Goal: Task Accomplishment & Management: Use online tool/utility

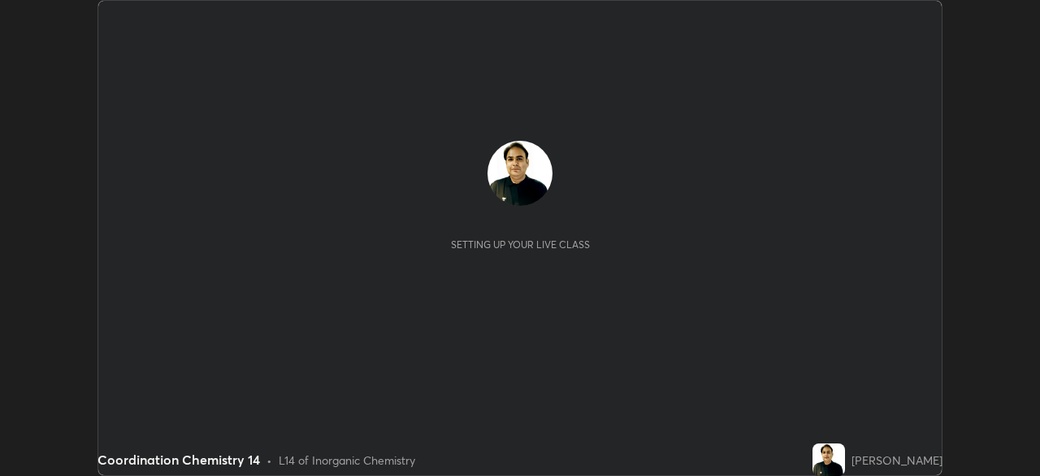
scroll to position [476, 1040]
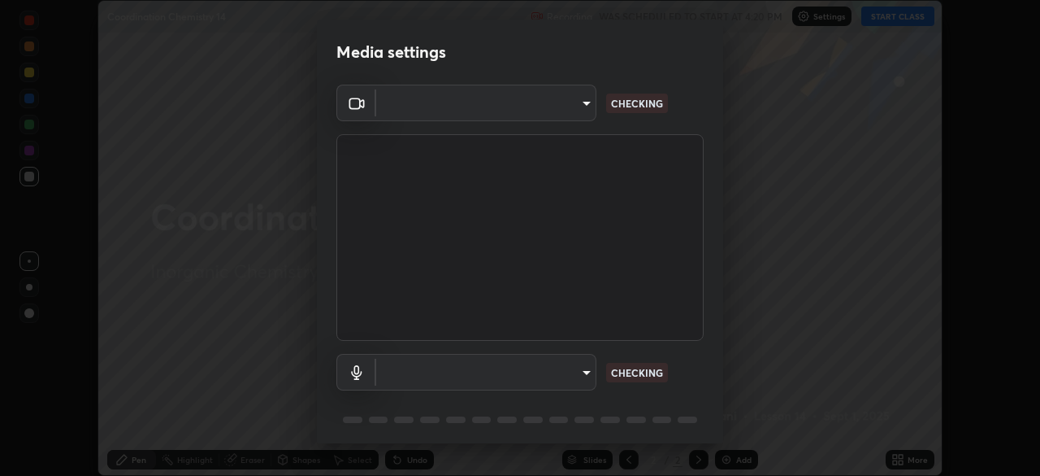
type input "495e9aafafa99ab02b2630cd73316b4ffac4e6b0a44c495734db4bb24564e739"
click at [437, 382] on body "Erase all Coordination Chemistry 14 Recording WAS SCHEDULED TO START AT 4:20 PM…" at bounding box center [520, 238] width 1040 height 476
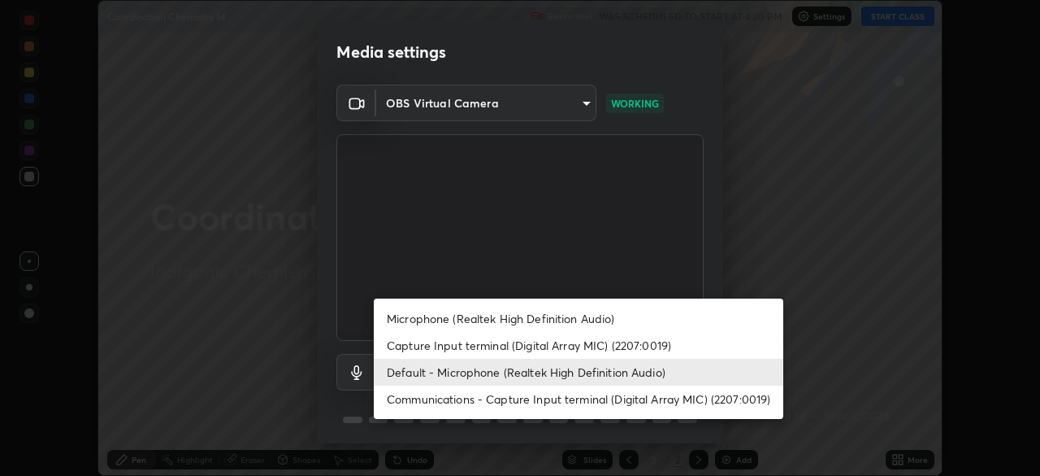
click at [416, 319] on li "Microphone (Realtek High Definition Audio)" at bounding box center [579, 318] width 410 height 27
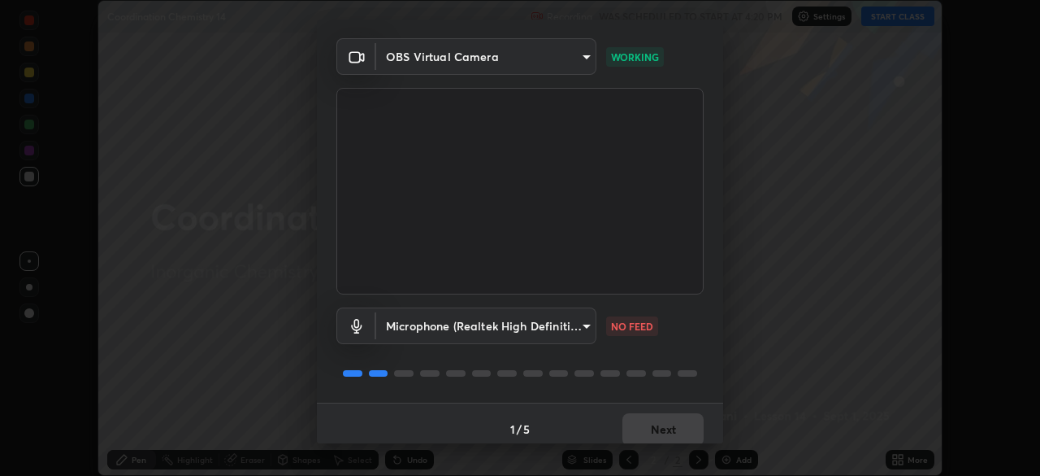
scroll to position [58, 0]
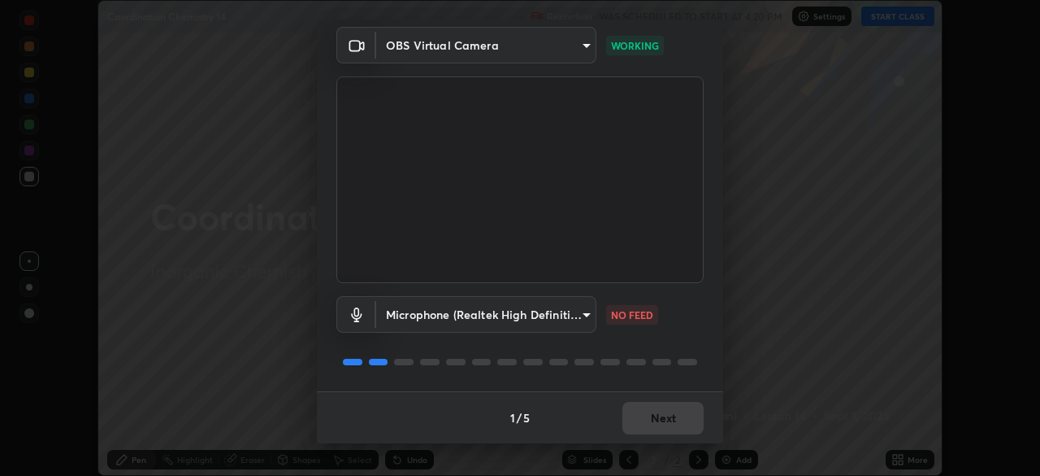
click at [412, 312] on body "Erase all Coordination Chemistry 14 Recording WAS SCHEDULED TO START AT 4:20 PM…" at bounding box center [520, 238] width 1040 height 476
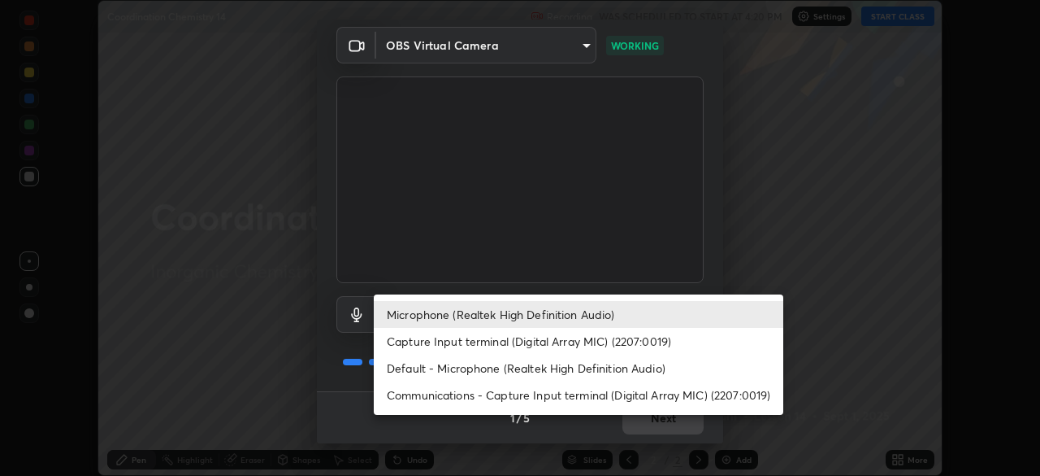
click at [397, 372] on li "Default - Microphone (Realtek High Definition Audio)" at bounding box center [579, 367] width 410 height 27
type input "default"
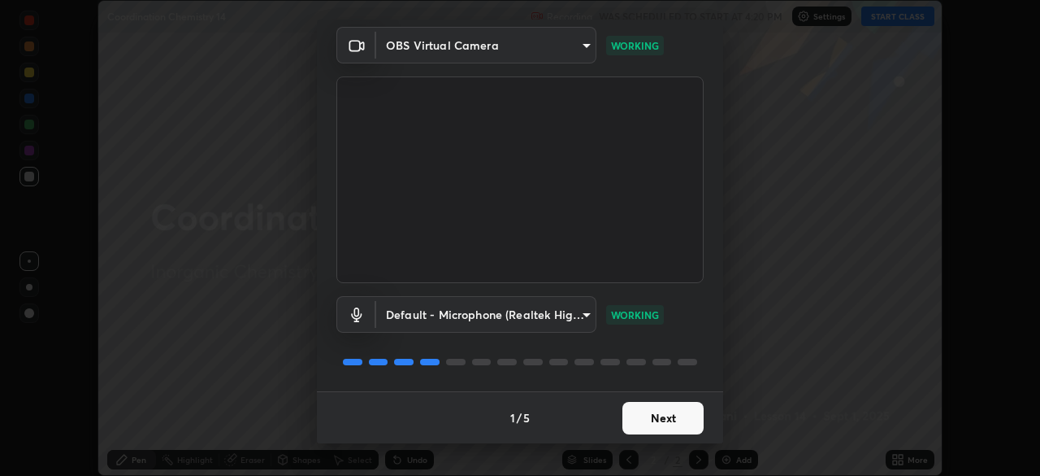
click at [645, 413] on button "Next" at bounding box center [663, 418] width 81 height 33
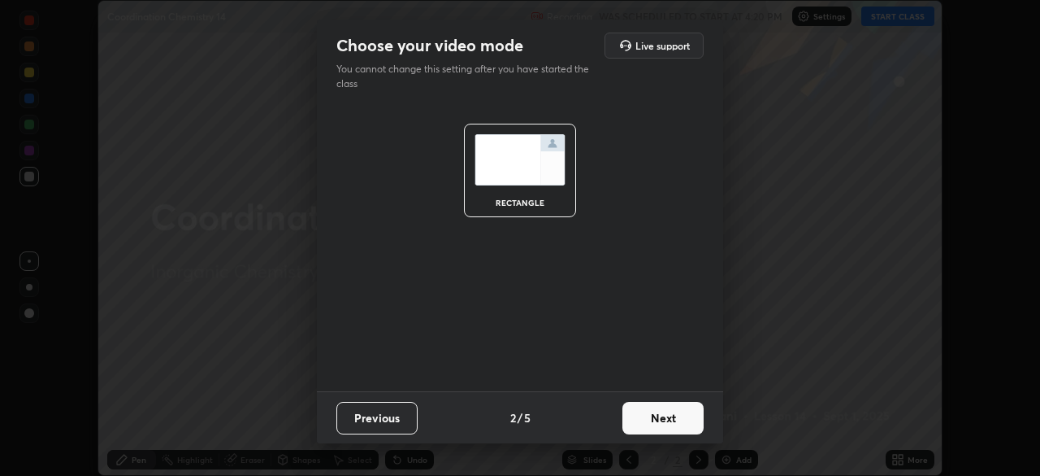
click at [643, 424] on button "Next" at bounding box center [663, 418] width 81 height 33
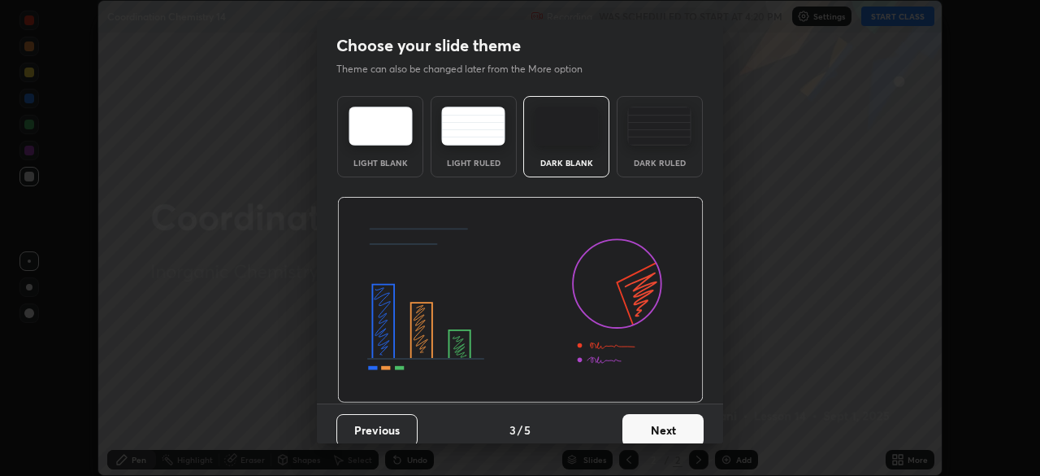
click at [653, 423] on button "Next" at bounding box center [663, 430] width 81 height 33
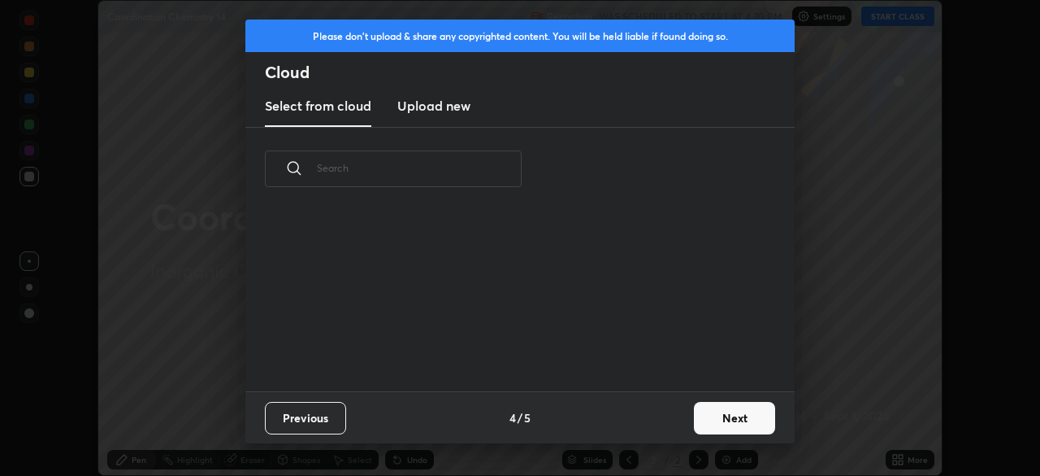
click at [669, 424] on div "Previous 4 / 5 Next" at bounding box center [519, 417] width 549 height 52
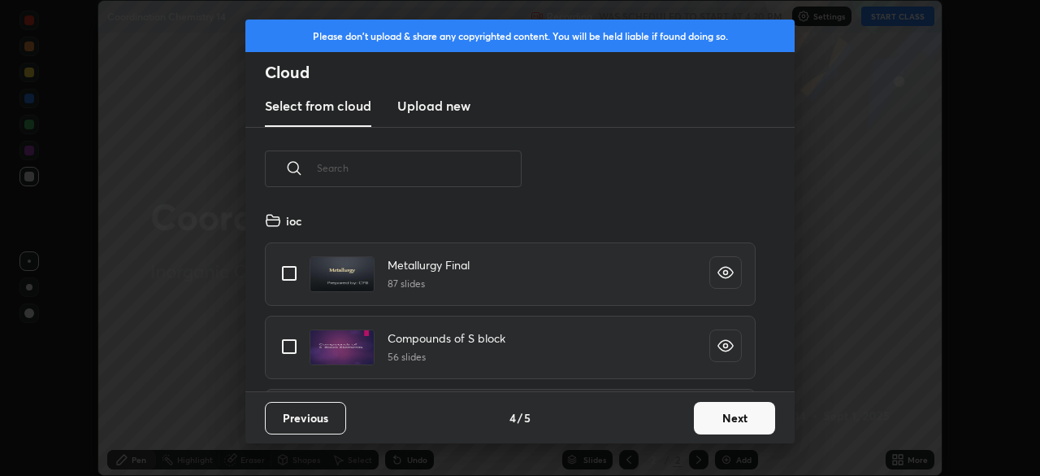
scroll to position [6, 9]
click at [722, 418] on button "Next" at bounding box center [734, 418] width 81 height 33
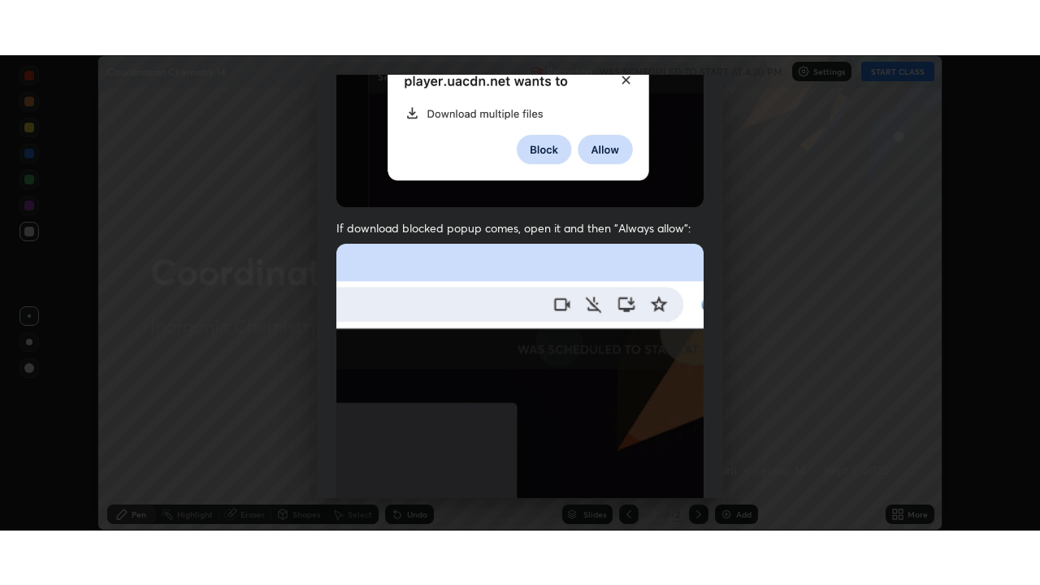
scroll to position [389, 0]
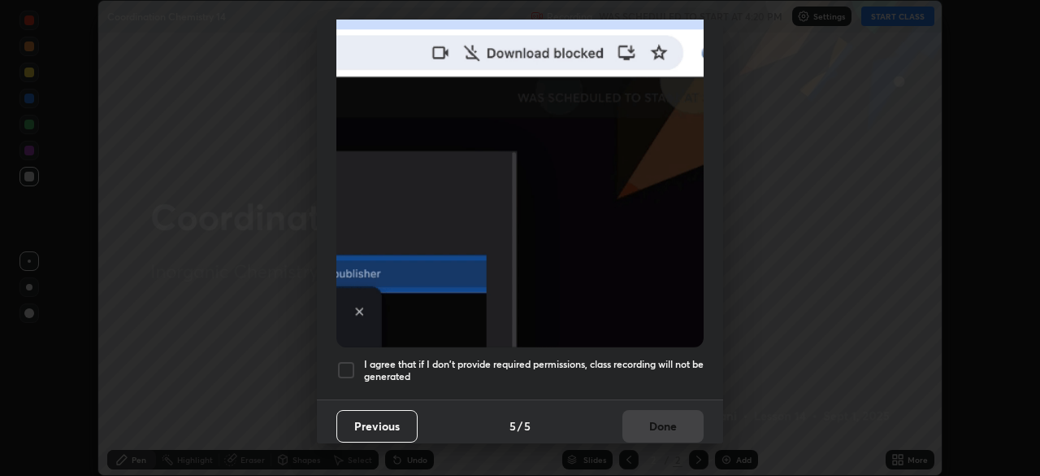
click at [343, 360] on div at bounding box center [347, 370] width 20 height 20
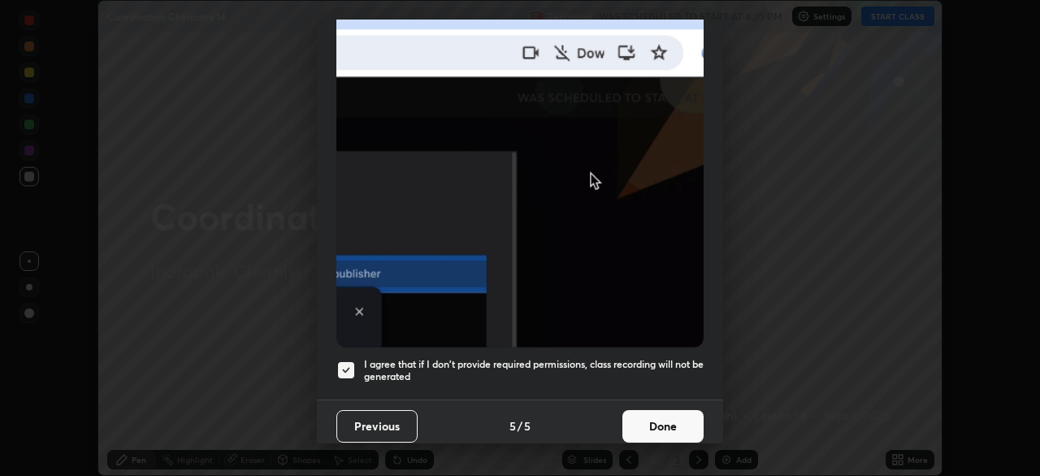
click at [668, 428] on button "Done" at bounding box center [663, 426] width 81 height 33
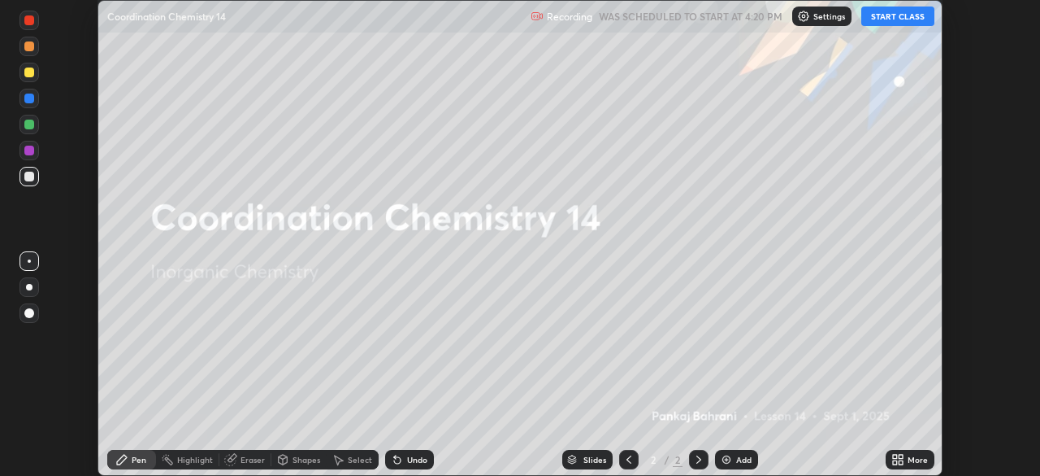
click at [893, 461] on icon at bounding box center [895, 462] width 4 height 4
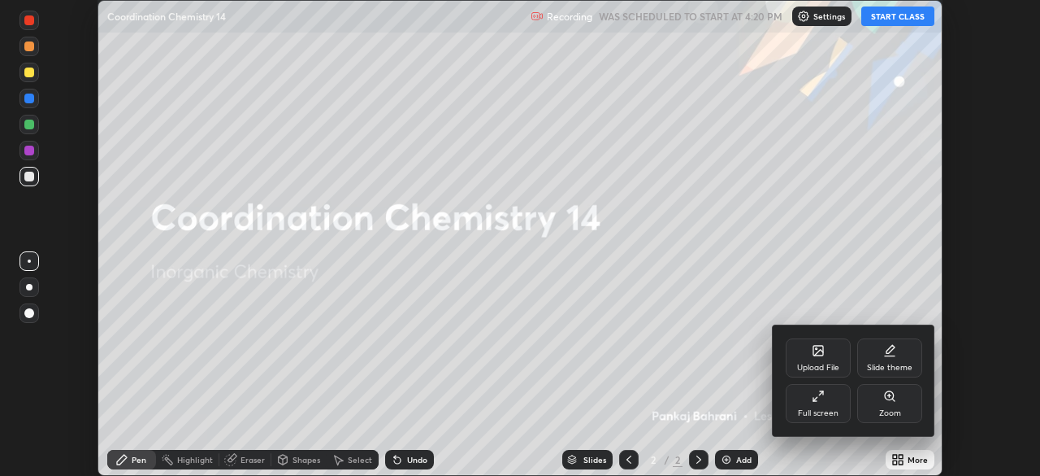
click at [827, 409] on div "Full screen" at bounding box center [818, 413] width 41 height 8
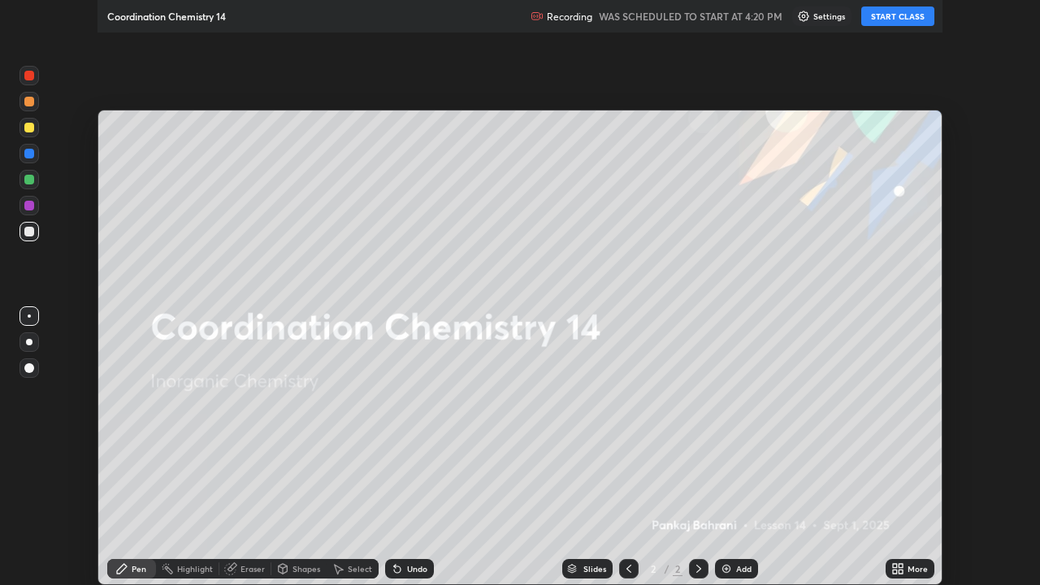
scroll to position [585, 1040]
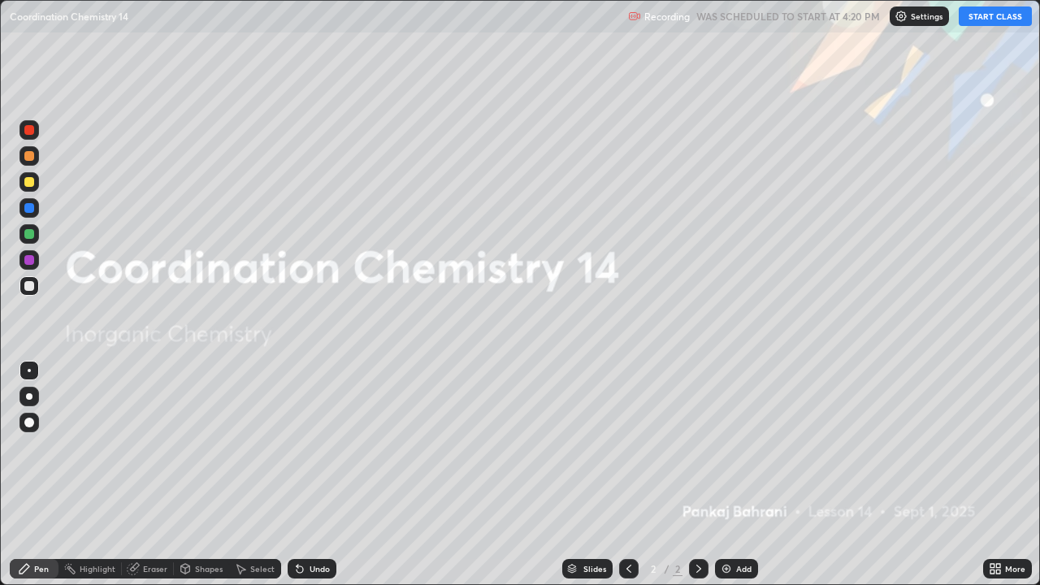
click at [987, 15] on button "START CLASS" at bounding box center [995, 17] width 73 height 20
click at [745, 475] on div "Add" at bounding box center [736, 569] width 43 height 20
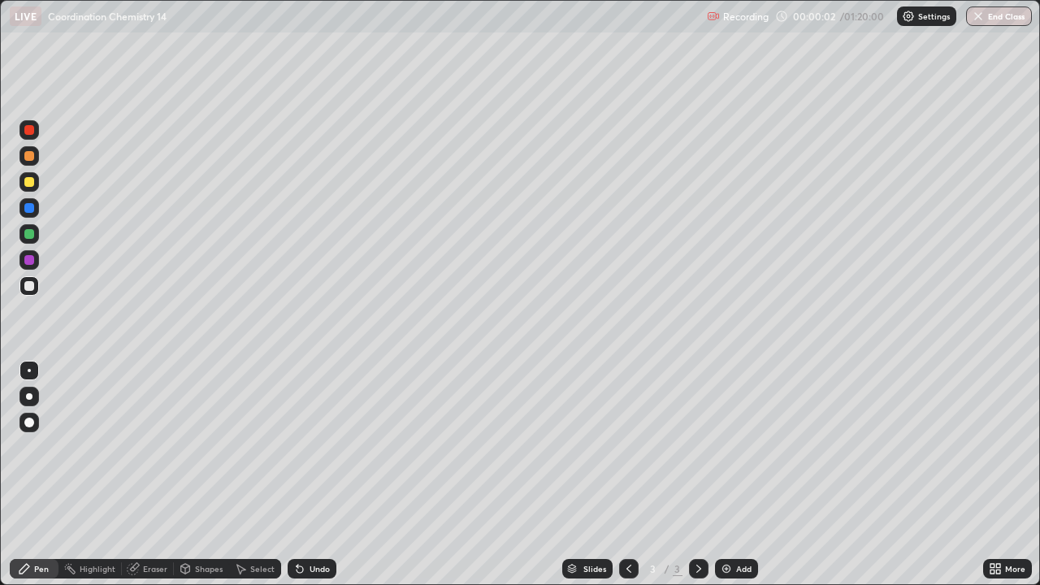
click at [1002, 475] on div "More" at bounding box center [1008, 569] width 49 height 20
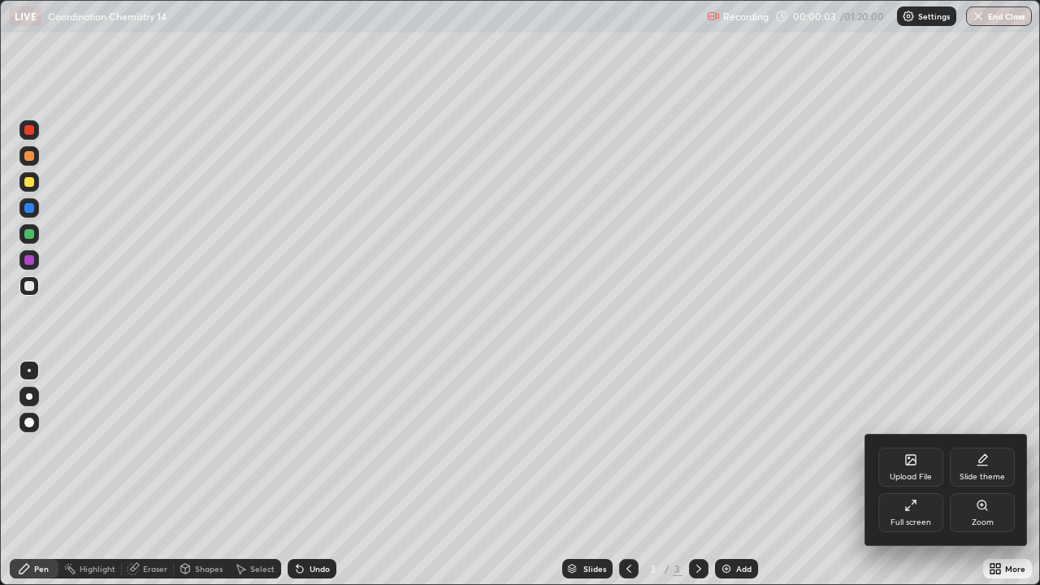
click at [972, 474] on div "Slide theme" at bounding box center [983, 477] width 46 height 8
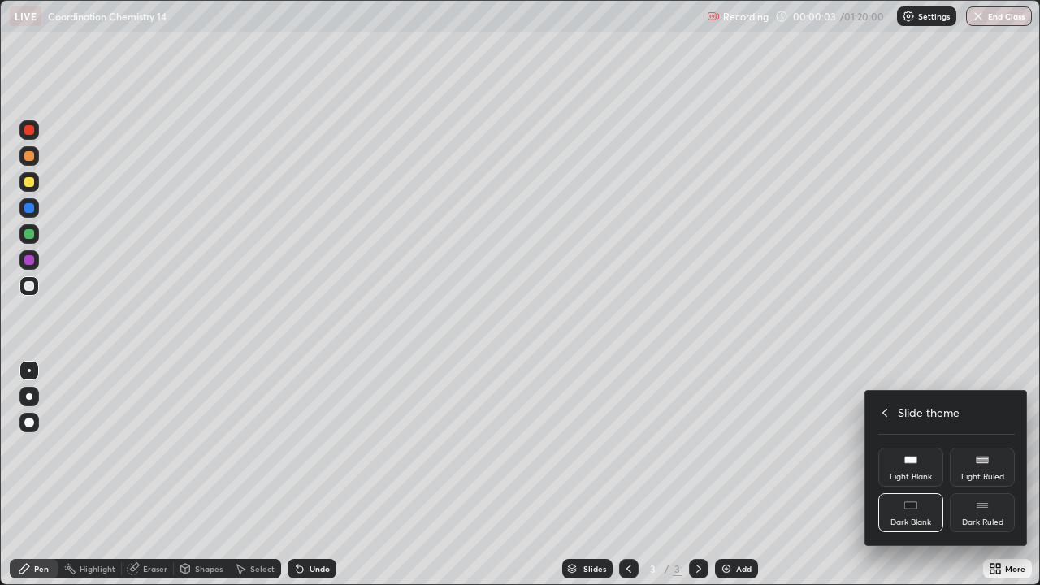
click at [983, 475] on div "Dark Ruled" at bounding box center [982, 512] width 65 height 39
click at [879, 410] on icon at bounding box center [885, 412] width 13 height 13
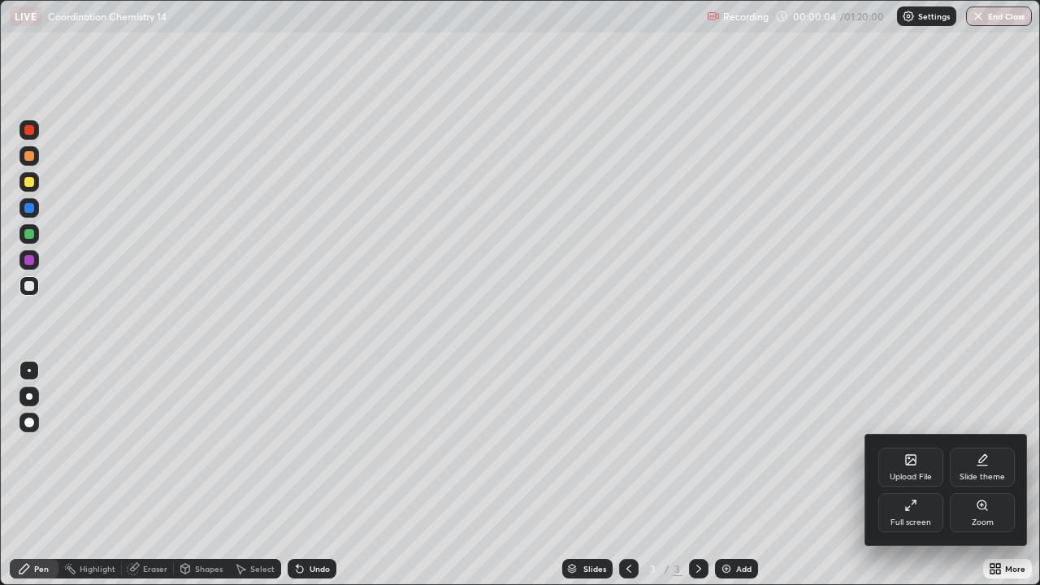
click at [888, 338] on div at bounding box center [520, 292] width 1040 height 585
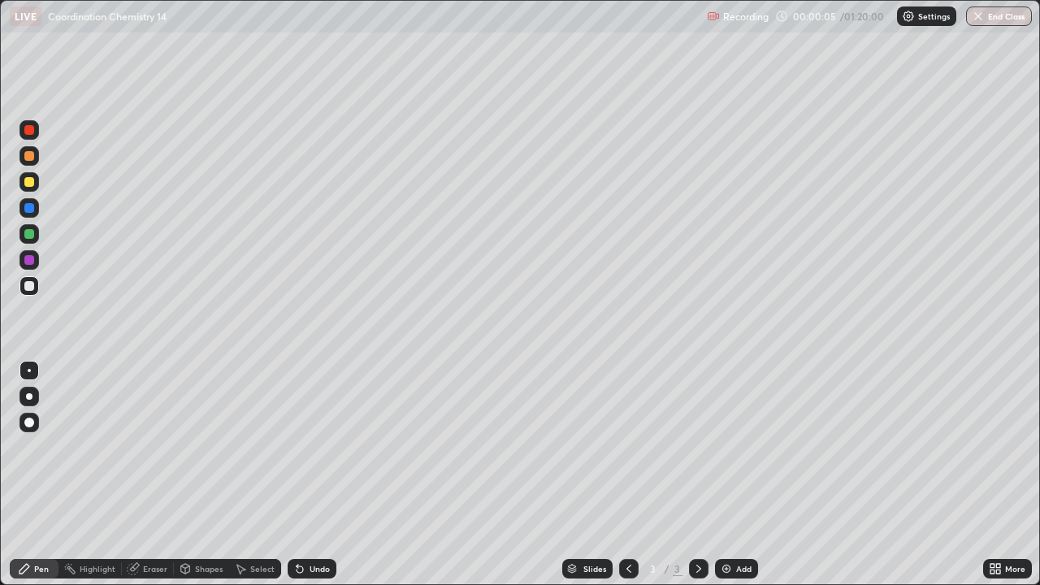
click at [741, 475] on div "Add" at bounding box center [743, 569] width 15 height 8
click at [36, 185] on div at bounding box center [30, 182] width 20 height 20
click at [33, 286] on div at bounding box center [29, 286] width 10 height 10
click at [737, 475] on div "Add" at bounding box center [743, 569] width 15 height 8
click at [329, 475] on div "Undo" at bounding box center [312, 569] width 49 height 20
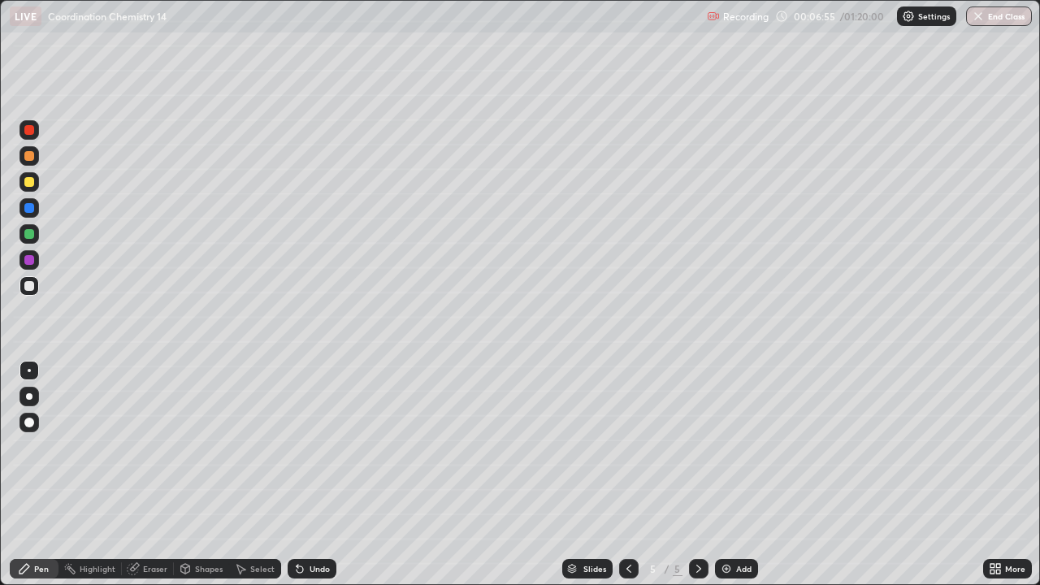
click at [327, 475] on div "Undo" at bounding box center [320, 569] width 20 height 8
click at [628, 475] on icon at bounding box center [629, 569] width 13 height 13
click at [697, 475] on icon at bounding box center [699, 569] width 13 height 13
click at [33, 159] on div at bounding box center [29, 156] width 10 height 10
click at [739, 475] on div "Add" at bounding box center [736, 569] width 43 height 20
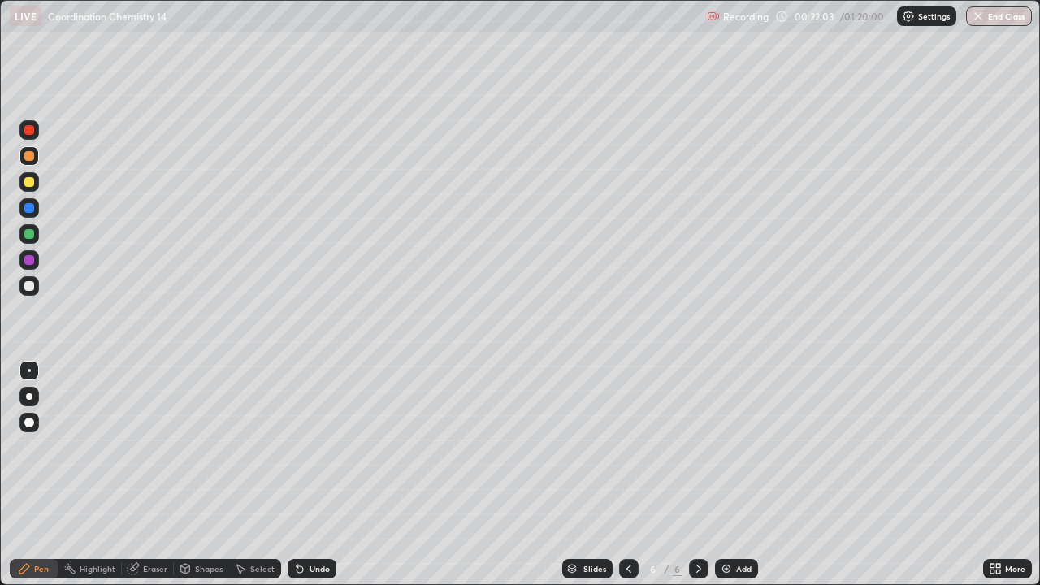
click at [35, 289] on div at bounding box center [30, 286] width 20 height 20
click at [158, 475] on div "Eraser" at bounding box center [148, 569] width 52 height 20
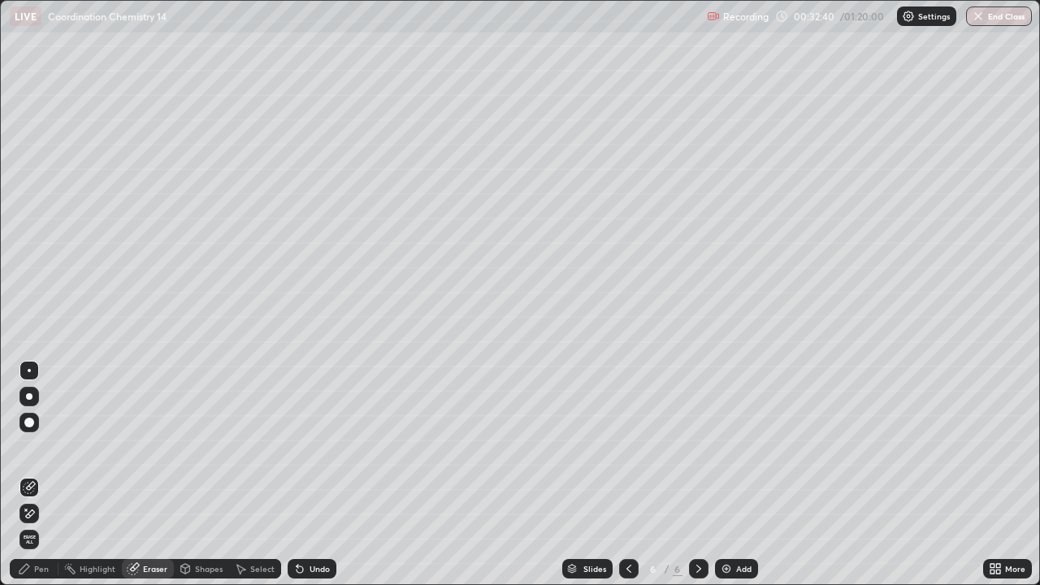
click at [33, 475] on div "Pen" at bounding box center [34, 569] width 49 height 20
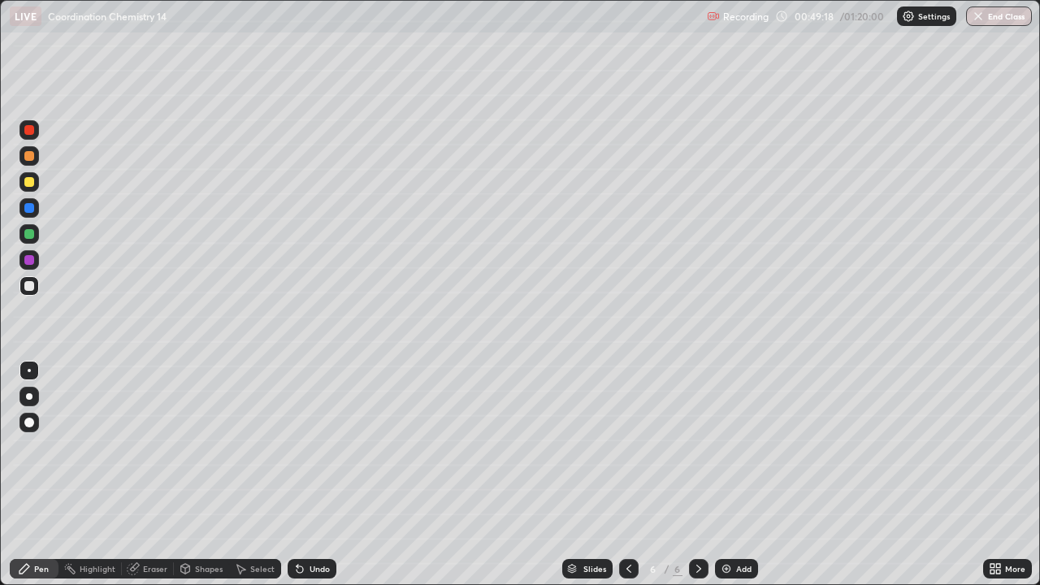
click at [997, 475] on icon at bounding box center [999, 572] width 4 height 4
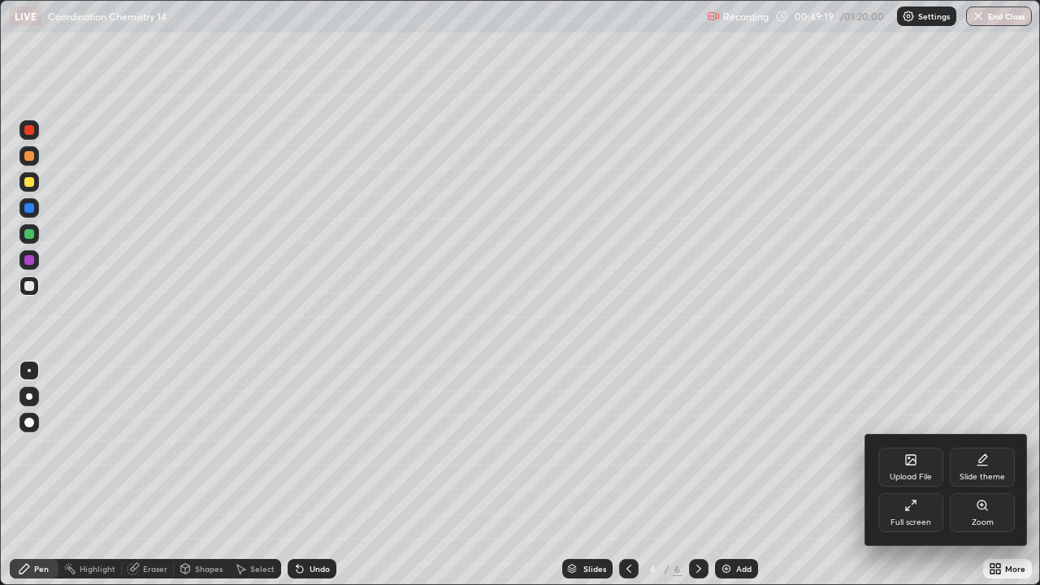
click at [919, 464] on div "Upload File" at bounding box center [911, 467] width 65 height 39
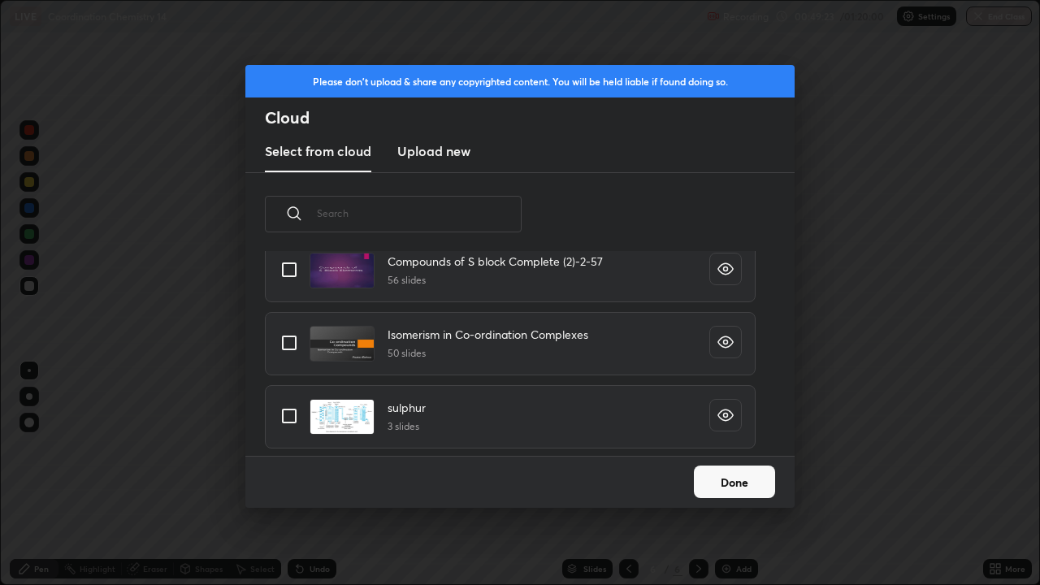
scroll to position [645, 0]
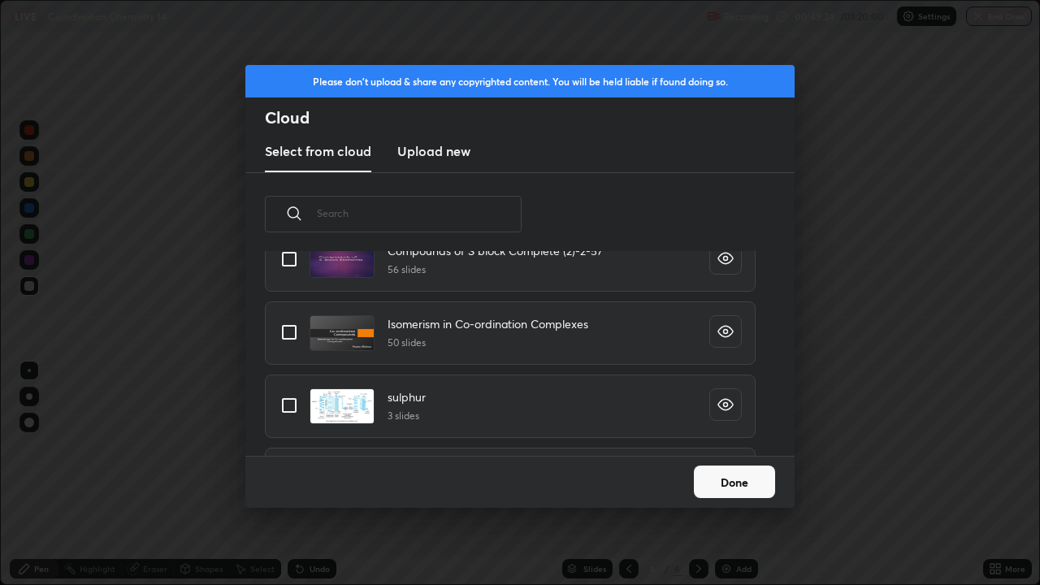
click at [298, 333] on input "grid" at bounding box center [289, 332] width 34 height 34
checkbox input "true"
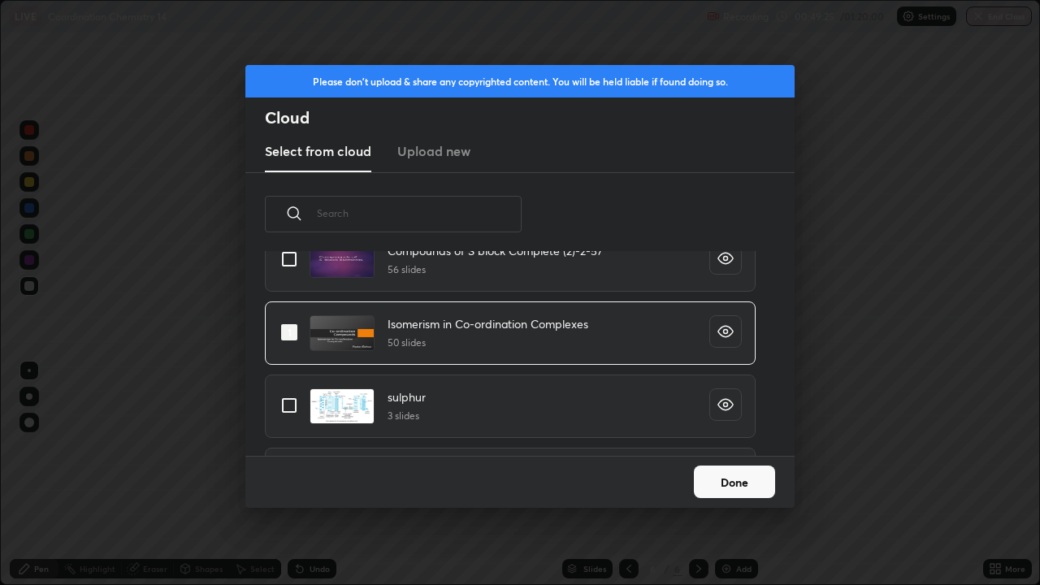
click at [754, 463] on div "Done" at bounding box center [519, 482] width 549 height 52
click at [751, 475] on button "Done" at bounding box center [734, 482] width 81 height 33
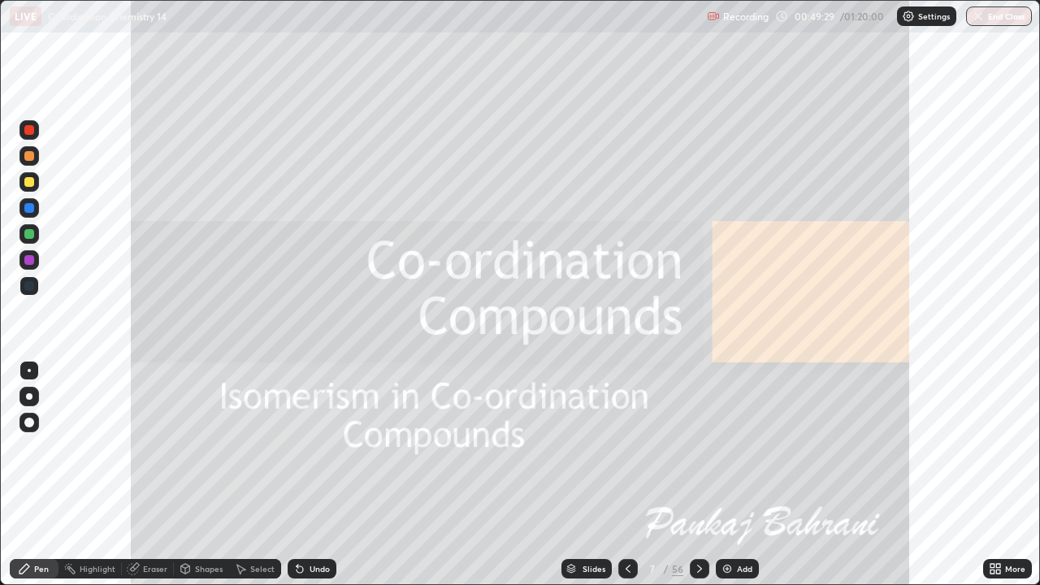
click at [697, 475] on icon at bounding box center [699, 569] width 13 height 13
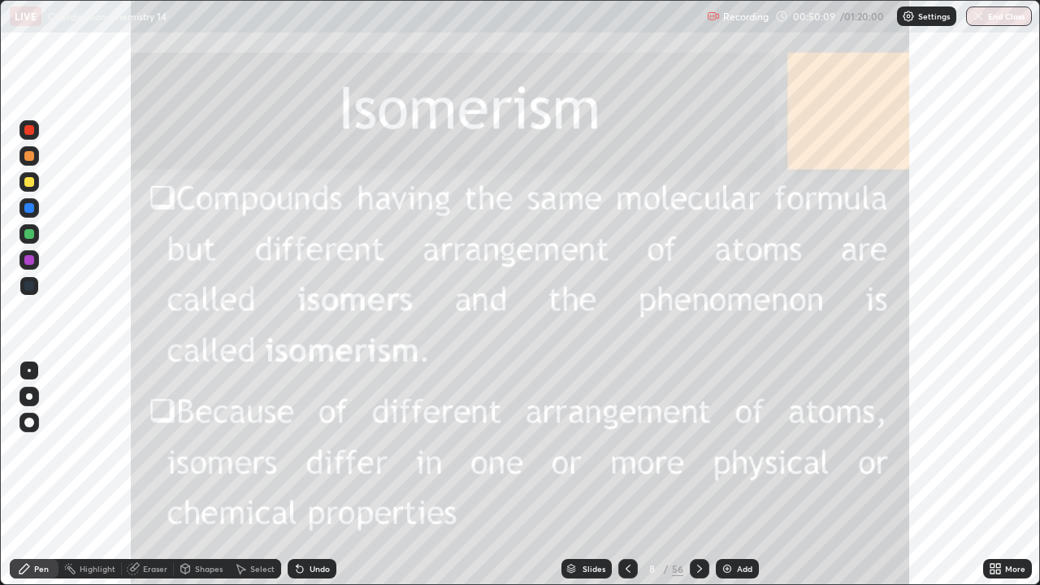
click at [634, 475] on div at bounding box center [629, 569] width 20 height 20
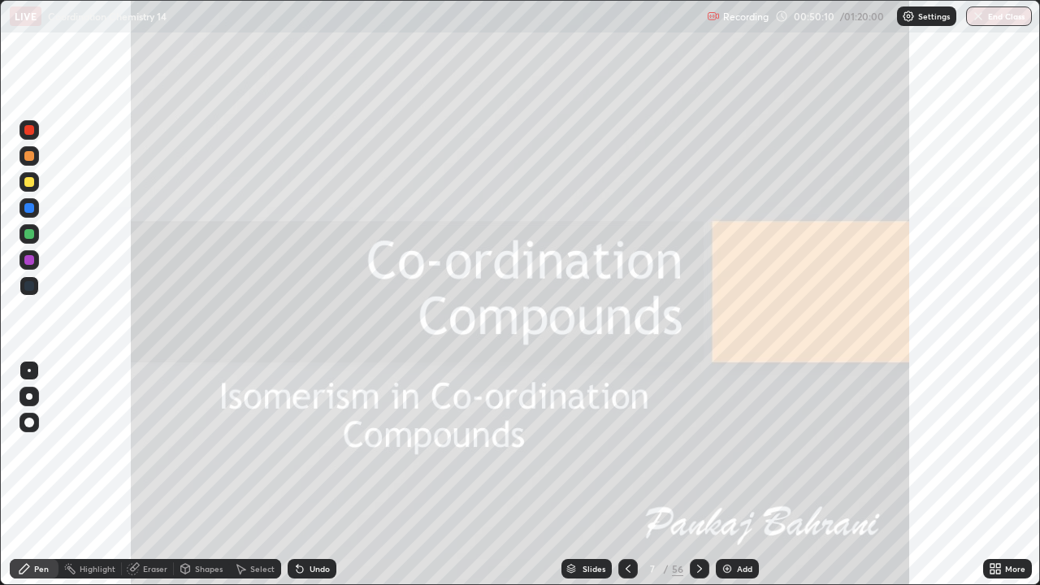
click at [630, 475] on div at bounding box center [629, 569] width 20 height 20
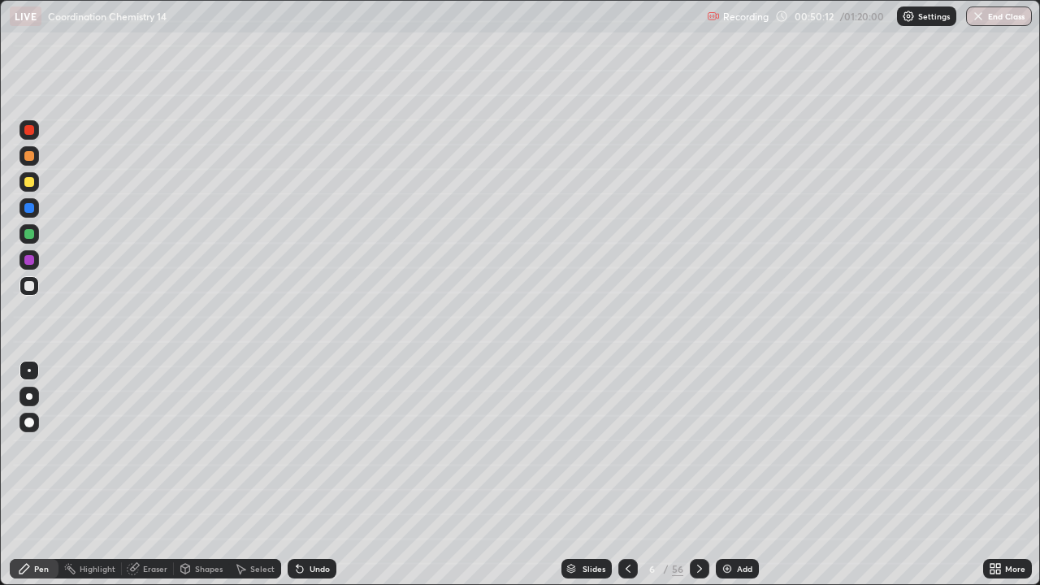
click at [164, 475] on div "Eraser" at bounding box center [155, 569] width 24 height 8
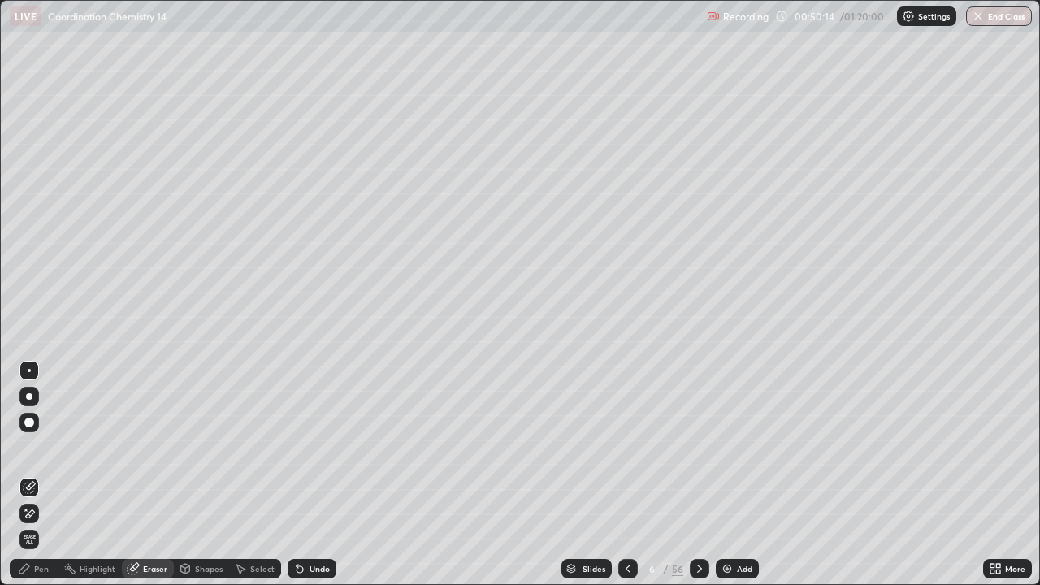
click at [43, 475] on div "Pen" at bounding box center [41, 569] width 15 height 8
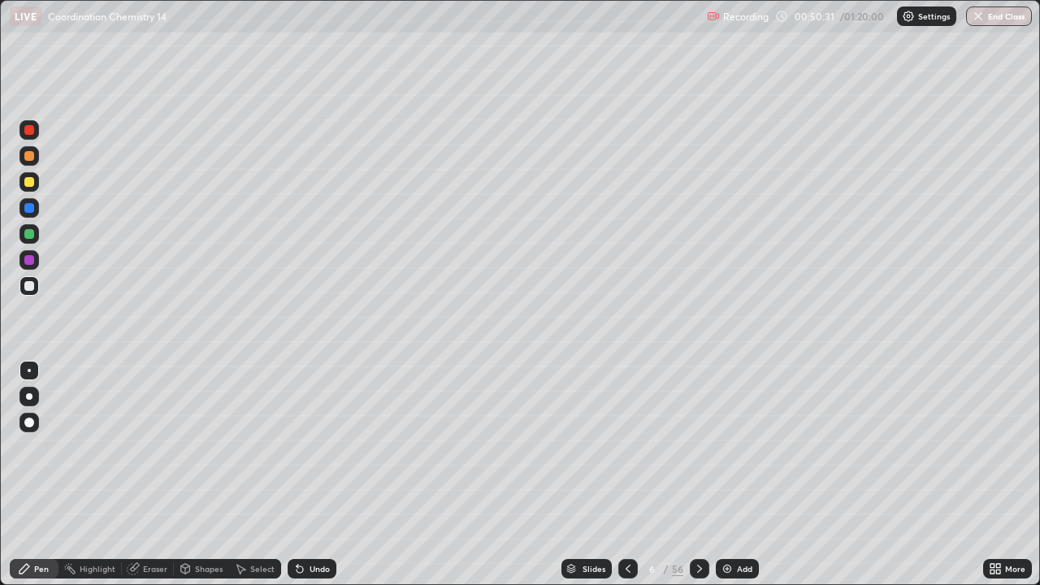
click at [698, 475] on icon at bounding box center [699, 569] width 13 height 13
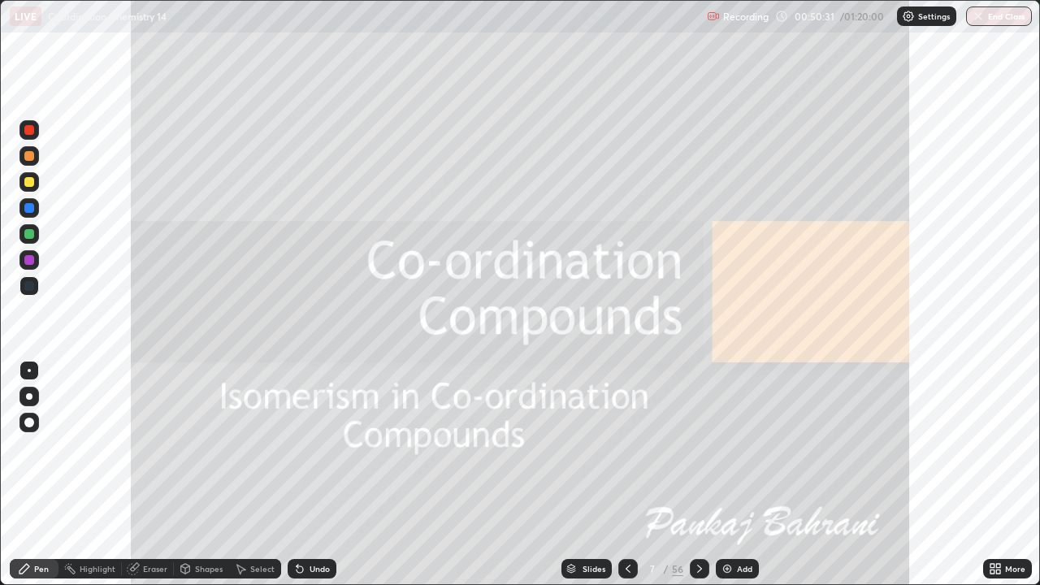
click at [697, 475] on icon at bounding box center [699, 569] width 13 height 13
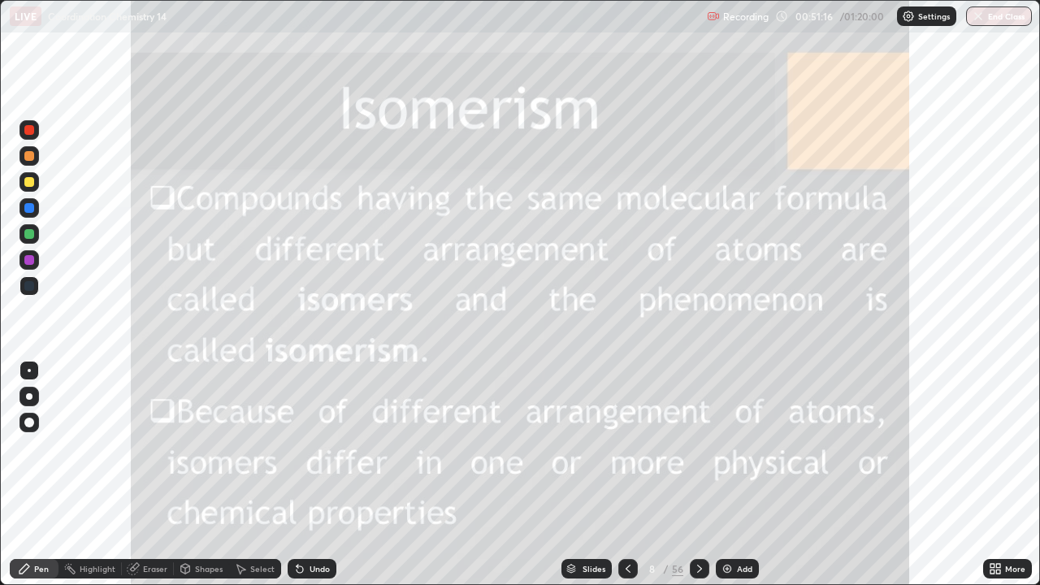
click at [34, 137] on div at bounding box center [30, 130] width 20 height 20
click at [697, 475] on icon at bounding box center [699, 569] width 13 height 13
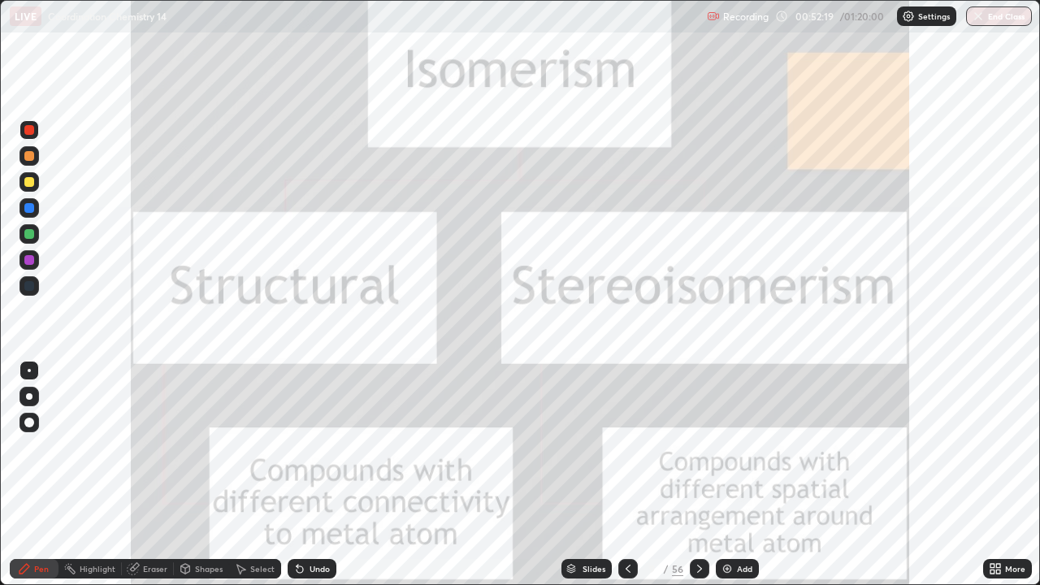
click at [38, 130] on div at bounding box center [30, 130] width 20 height 20
click at [35, 187] on div at bounding box center [30, 182] width 20 height 20
click at [697, 475] on icon at bounding box center [699, 569] width 13 height 13
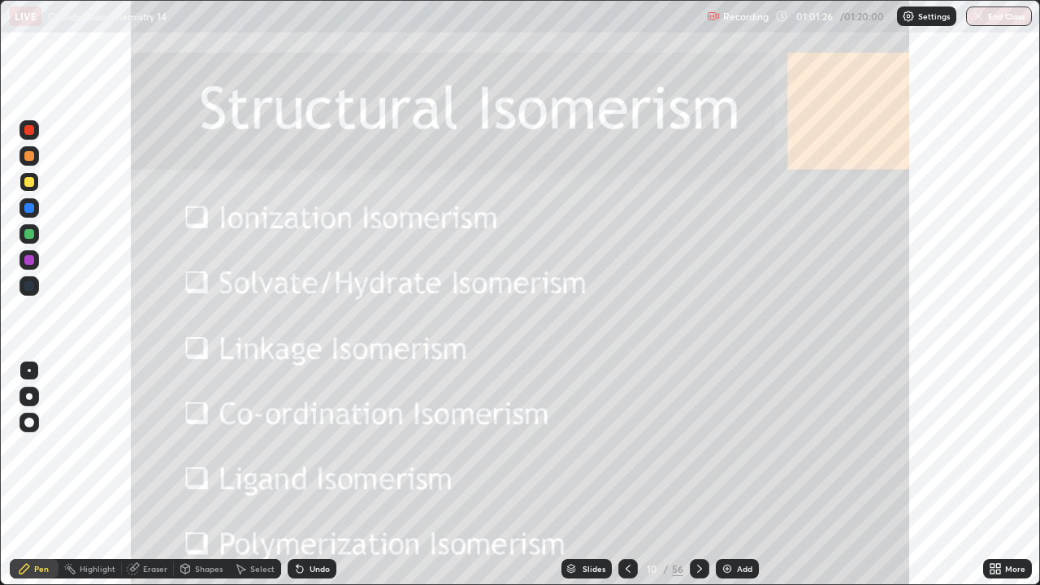
click at [696, 475] on icon at bounding box center [699, 569] width 13 height 13
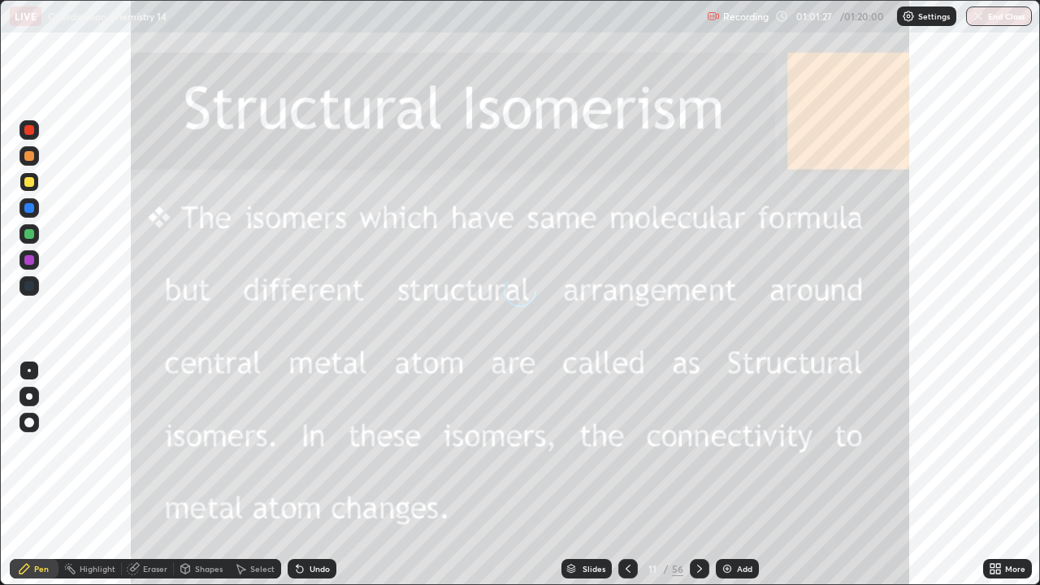
click at [697, 475] on icon at bounding box center [699, 569] width 5 height 8
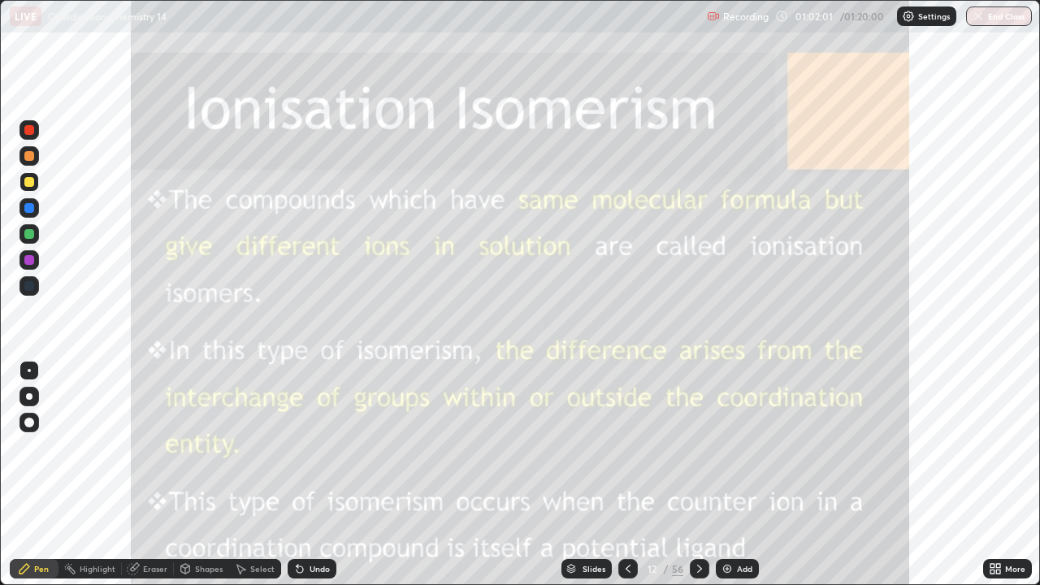
click at [725, 475] on img at bounding box center [727, 569] width 13 height 13
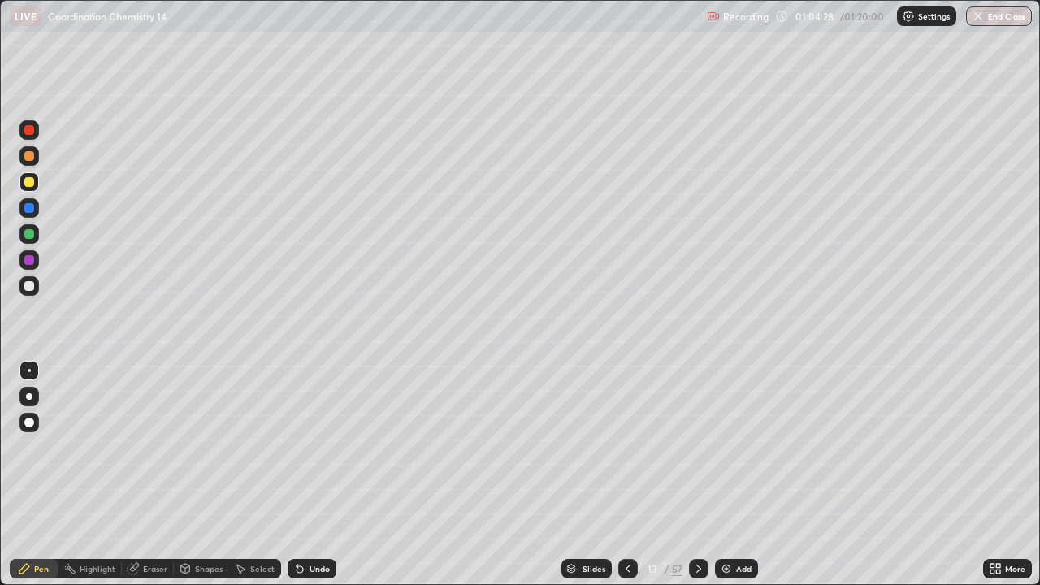
click at [620, 475] on div at bounding box center [629, 569] width 20 height 20
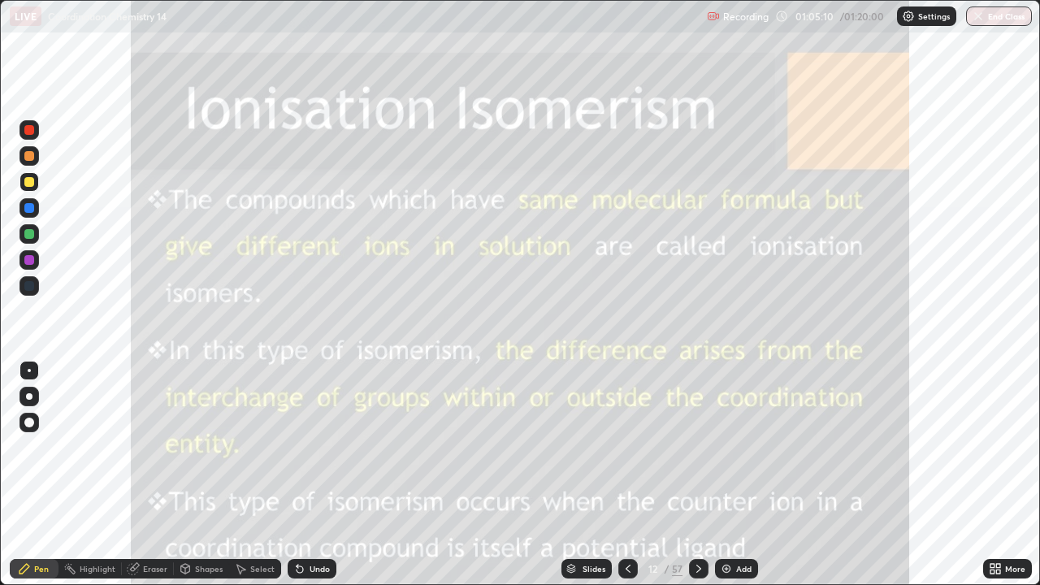
click at [697, 475] on icon at bounding box center [699, 569] width 5 height 8
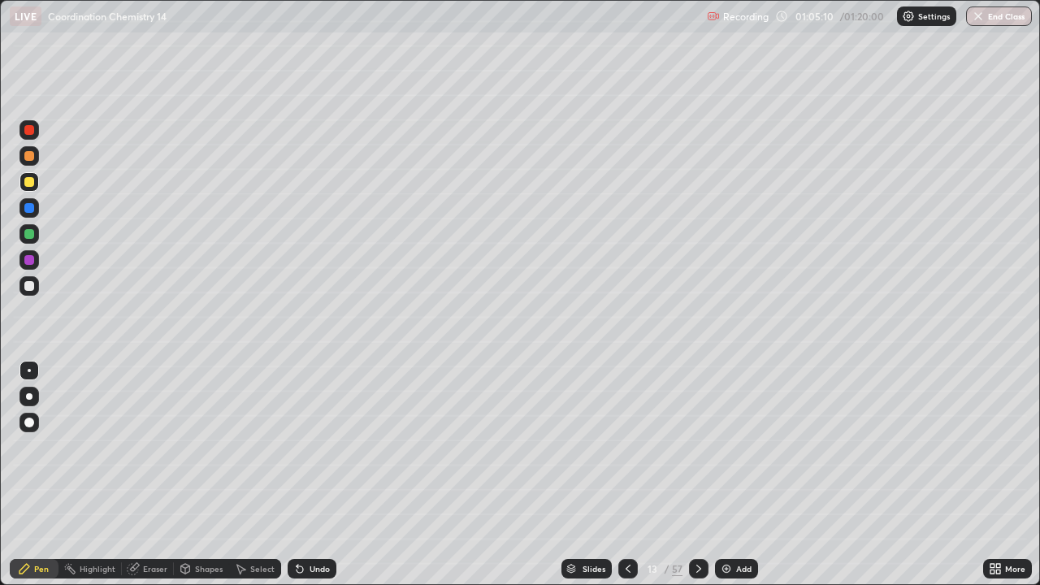
click at [697, 475] on icon at bounding box center [699, 569] width 13 height 13
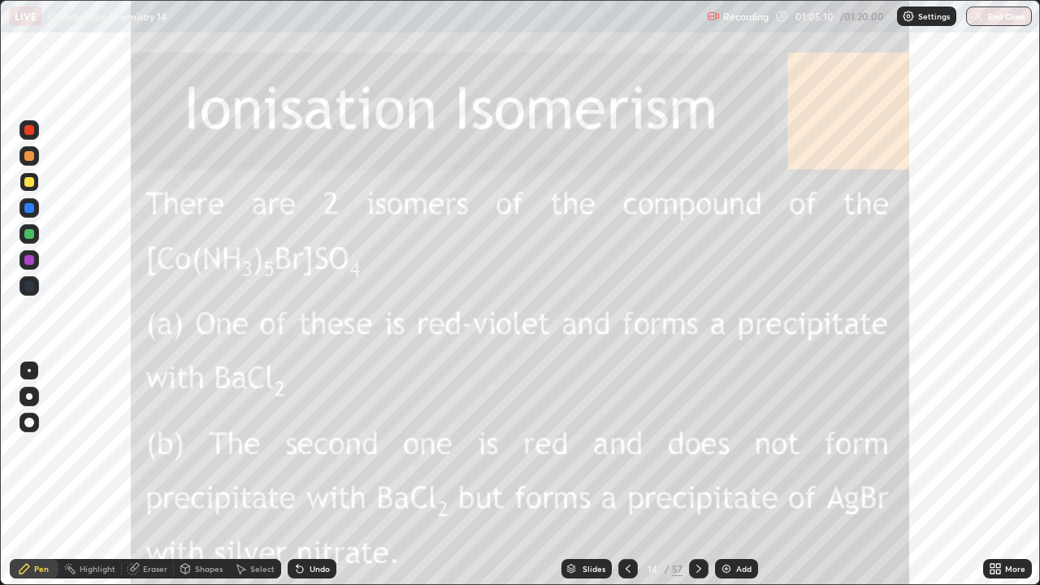
click at [698, 475] on icon at bounding box center [699, 569] width 5 height 8
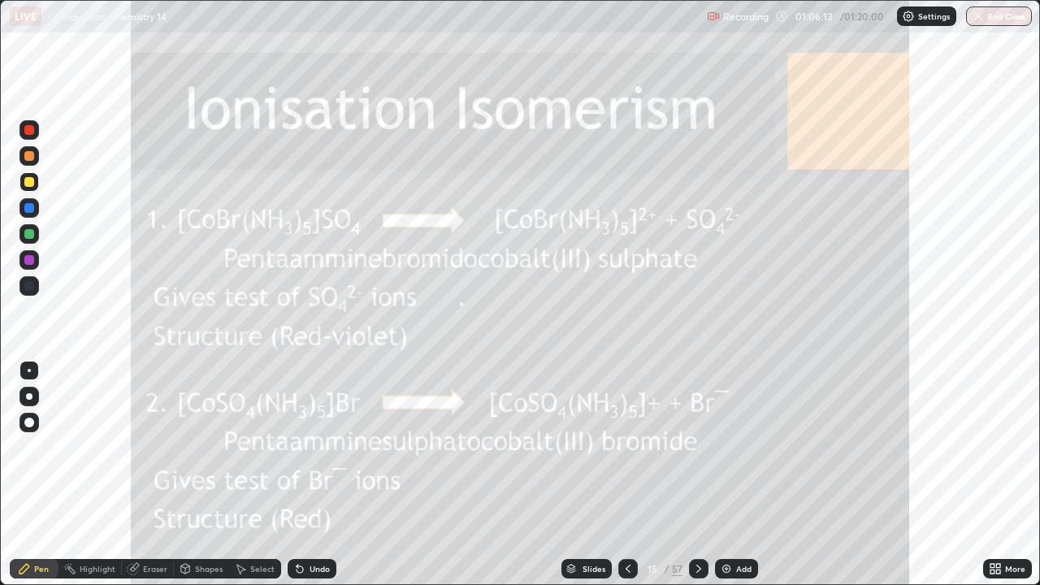
click at [628, 475] on icon at bounding box center [628, 569] width 13 height 13
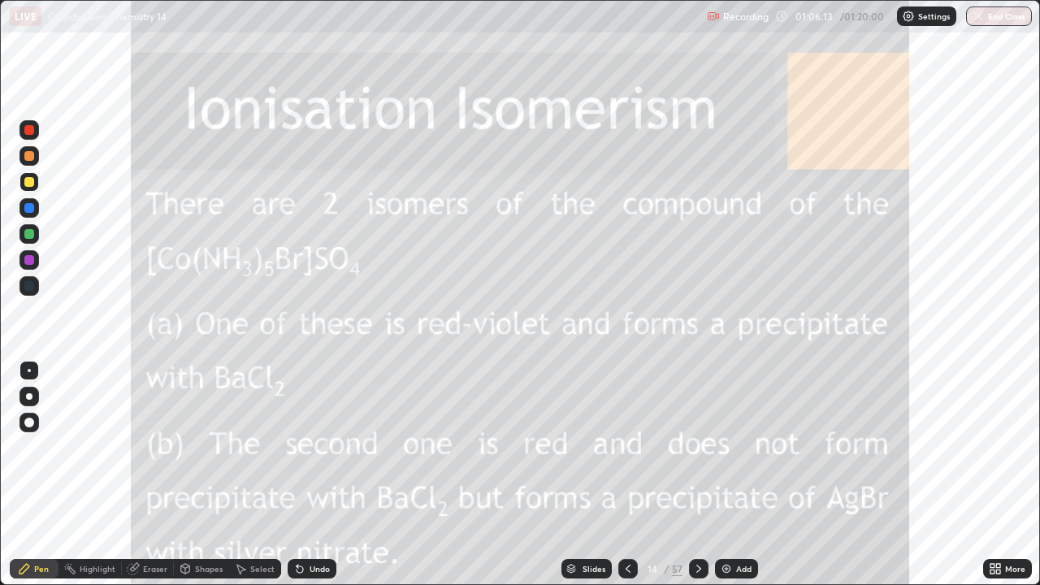
click at [629, 475] on icon at bounding box center [628, 569] width 13 height 13
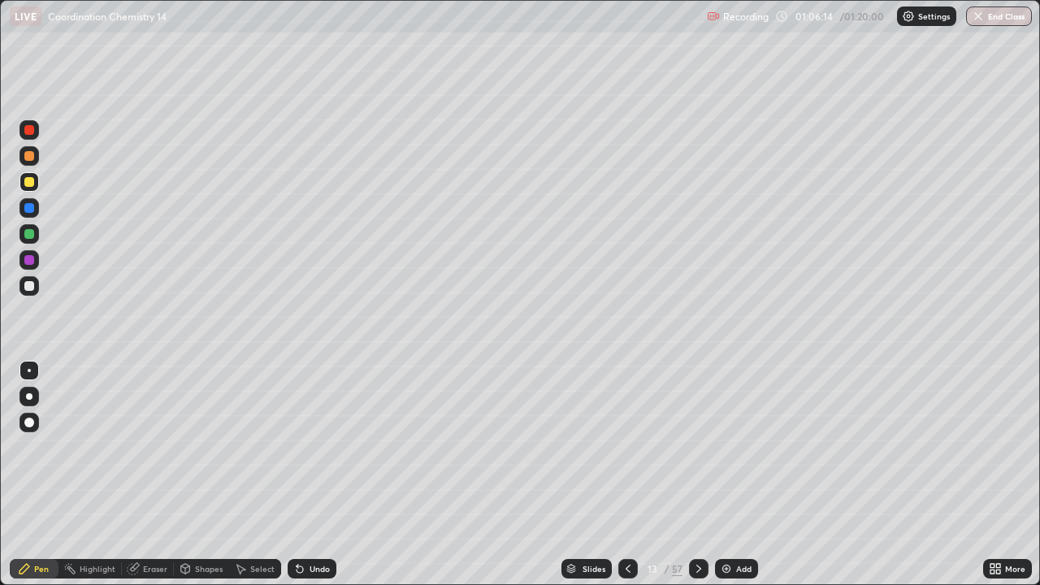
click at [619, 475] on div at bounding box center [629, 569] width 20 height 20
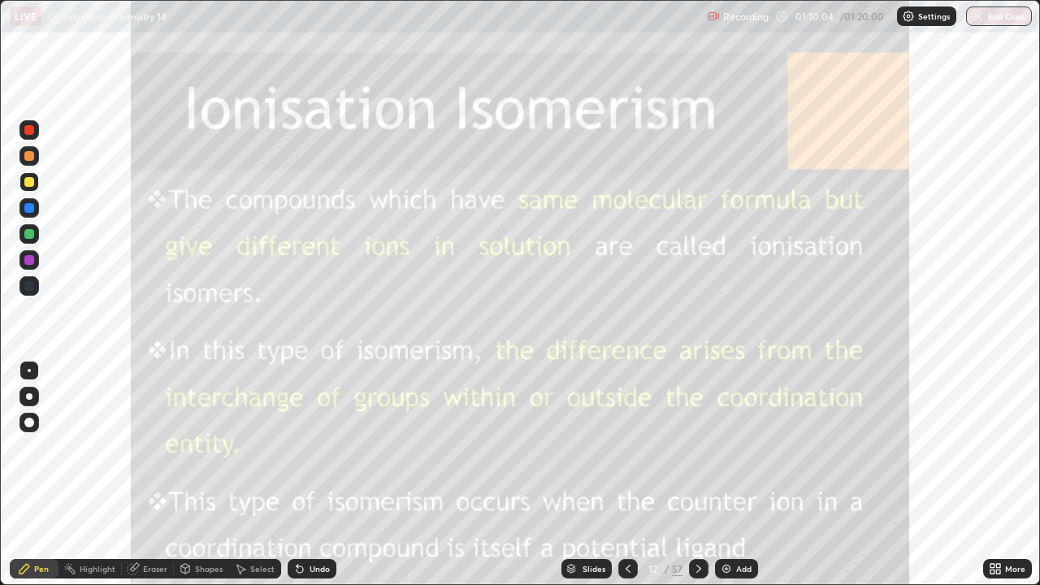
click at [695, 475] on icon at bounding box center [699, 569] width 13 height 13
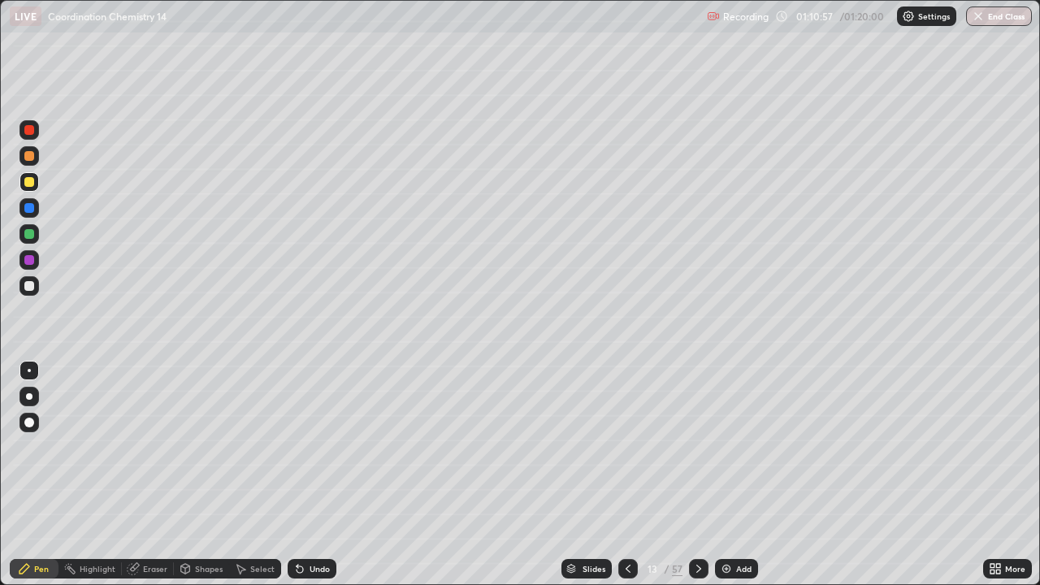
click at [627, 475] on icon at bounding box center [628, 569] width 13 height 13
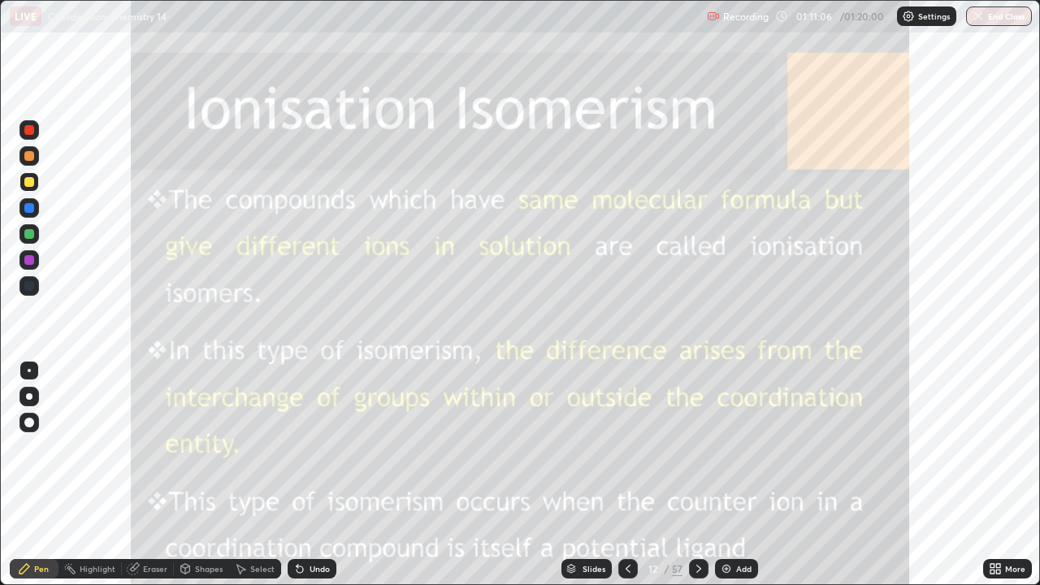
click at [705, 475] on div at bounding box center [699, 569] width 20 height 20
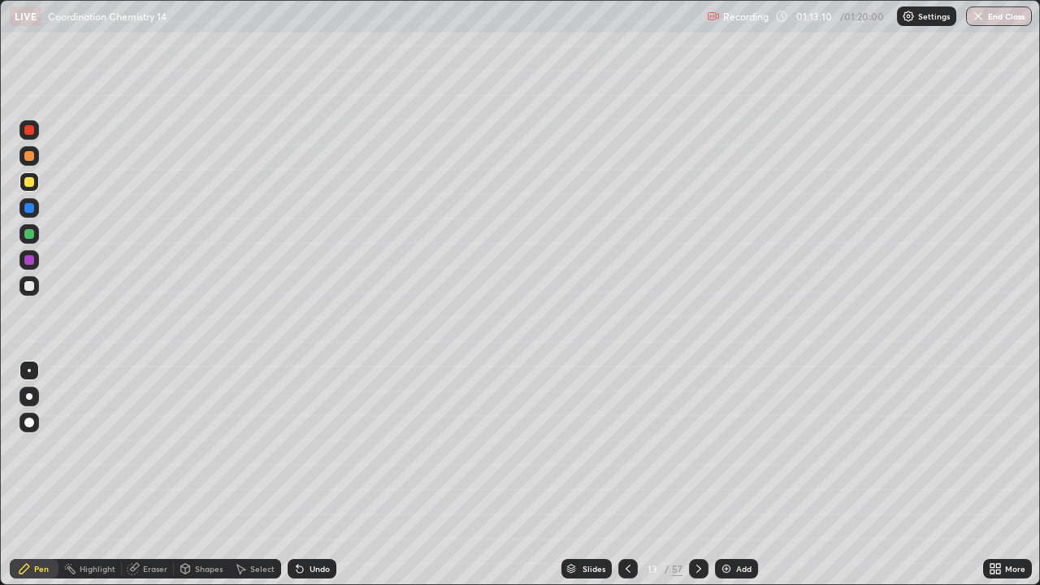
click at [697, 475] on icon at bounding box center [699, 569] width 13 height 13
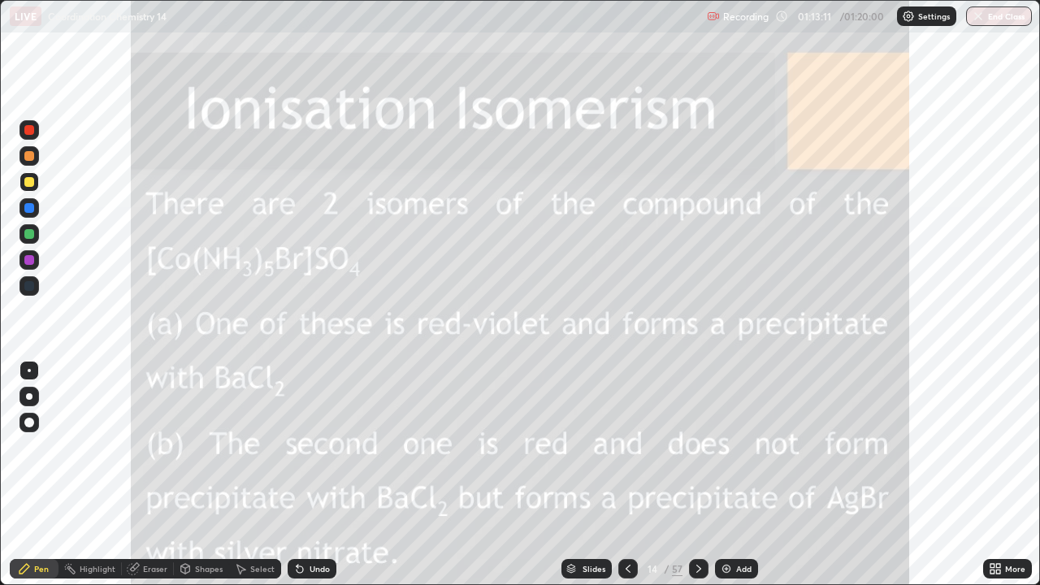
click at [619, 475] on div at bounding box center [629, 569] width 20 height 20
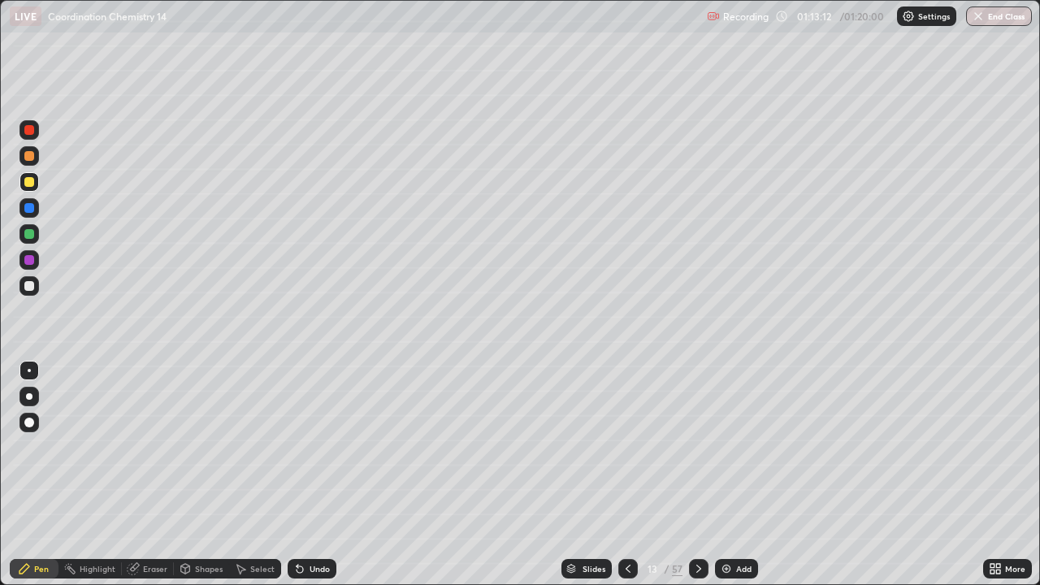
click at [628, 475] on icon at bounding box center [628, 569] width 13 height 13
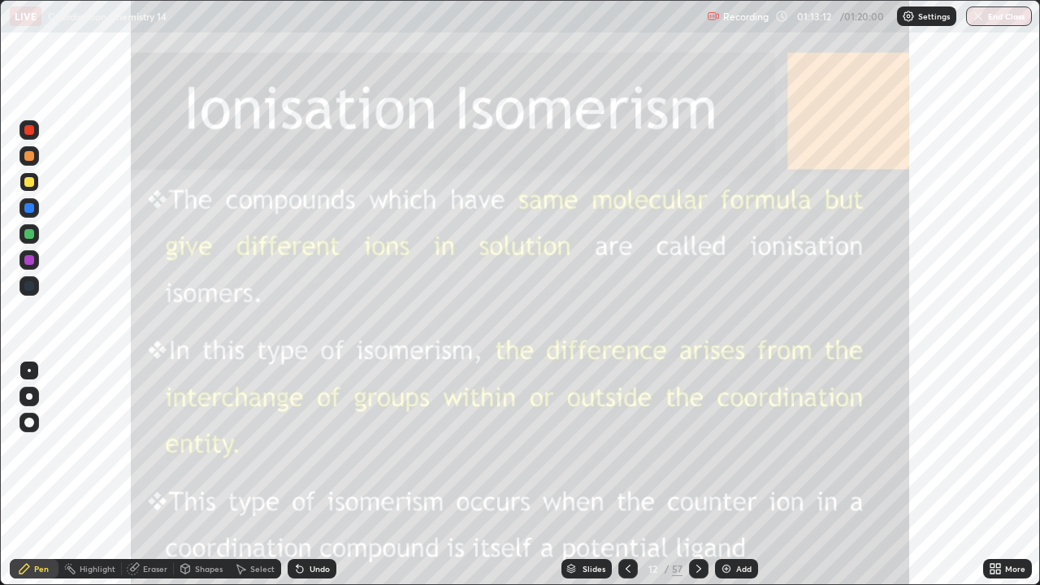
click at [697, 475] on icon at bounding box center [699, 569] width 13 height 13
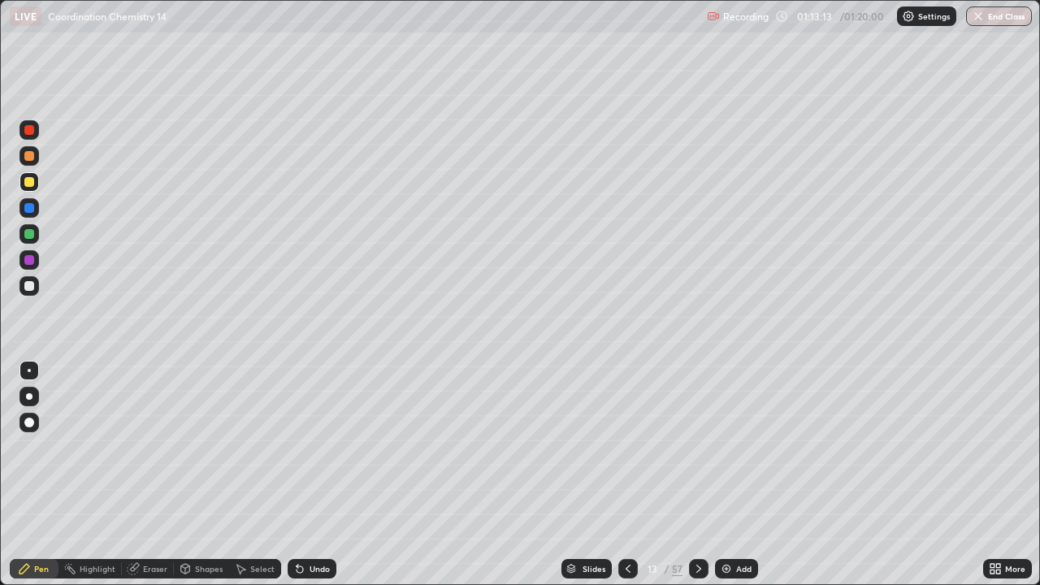
click at [736, 475] on div "Add" at bounding box center [743, 569] width 15 height 8
click at [1010, 16] on button "End Class" at bounding box center [1000, 17] width 64 height 20
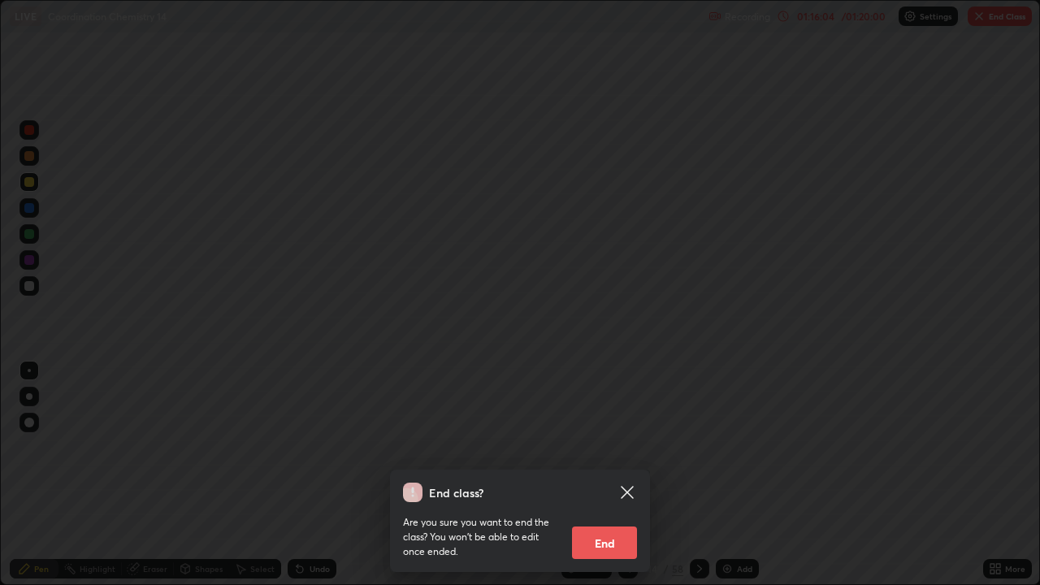
click at [612, 475] on button "End" at bounding box center [604, 543] width 65 height 33
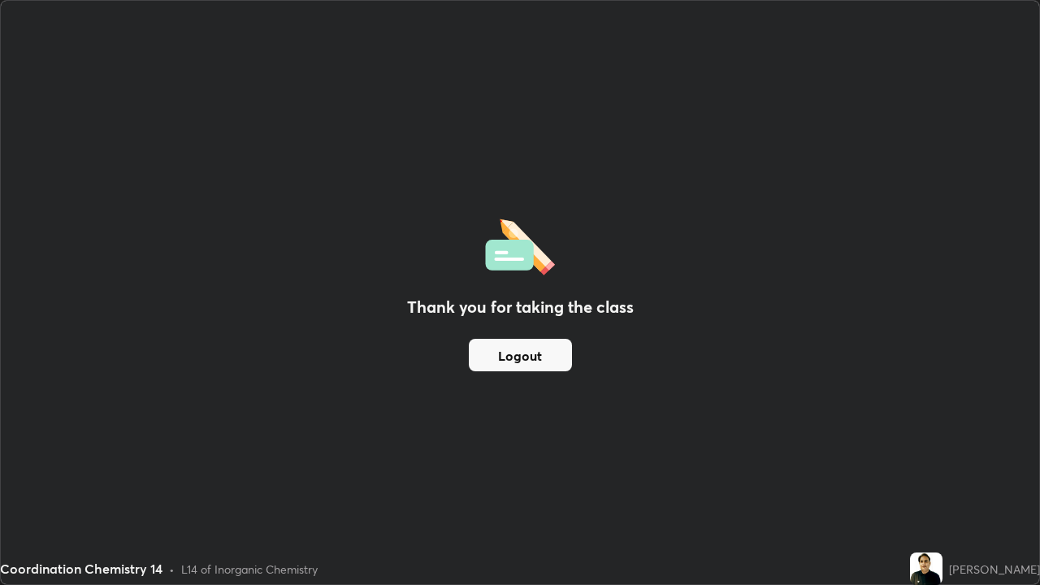
click at [545, 361] on button "Logout" at bounding box center [520, 355] width 103 height 33
